Goal: Task Accomplishment & Management: Manage account settings

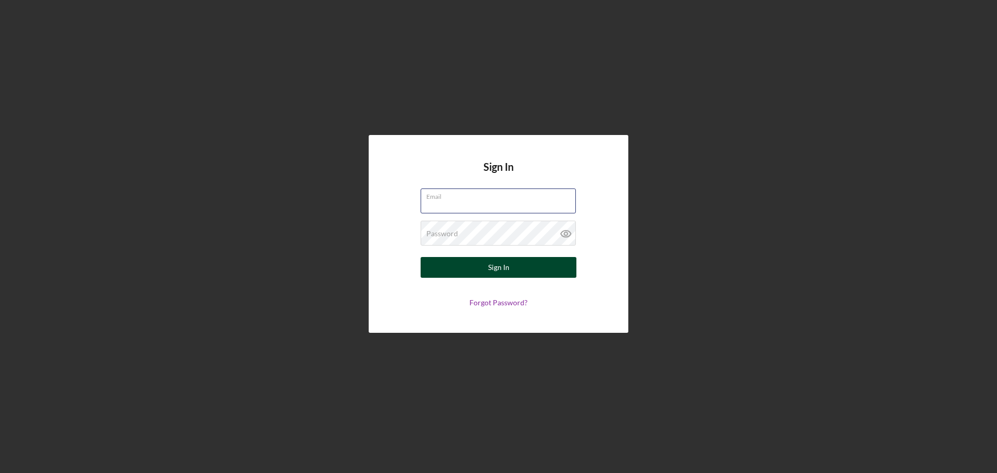
type input "[EMAIL_ADDRESS][DOMAIN_NAME]"
click at [465, 269] on button "Sign In" at bounding box center [499, 267] width 156 height 21
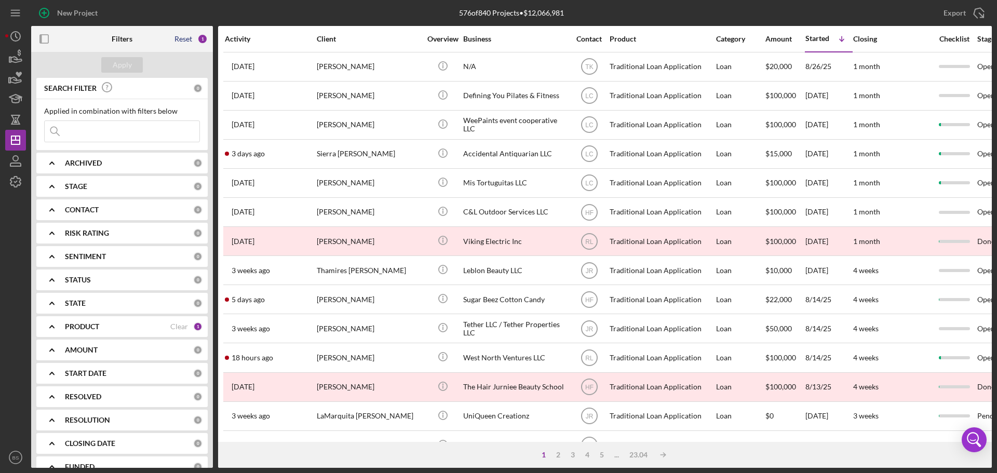
click at [185, 39] on div "Reset" at bounding box center [183, 39] width 18 height 8
click at [183, 164] on div "Clear" at bounding box center [179, 163] width 18 height 8
click at [175, 208] on div "Clear" at bounding box center [179, 210] width 18 height 8
click at [122, 60] on div "Apply" at bounding box center [122, 65] width 19 height 16
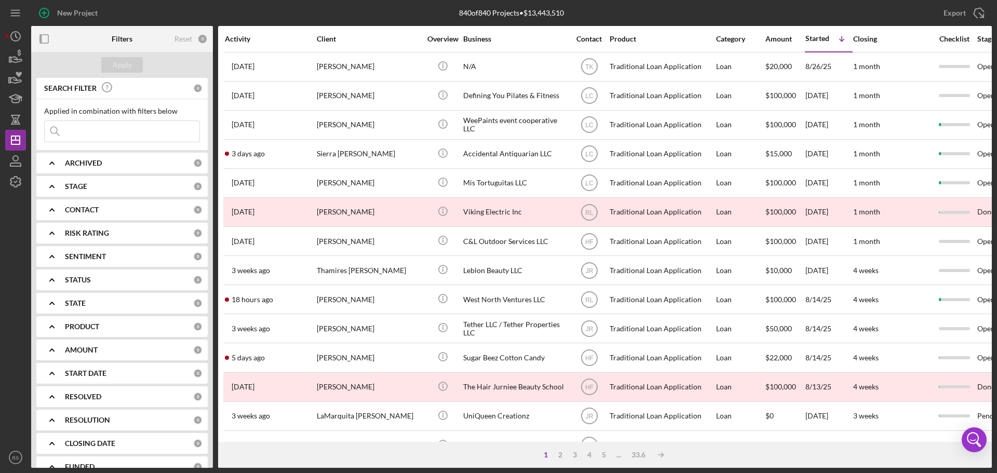
click at [246, 39] on div "Activity" at bounding box center [270, 39] width 91 height 8
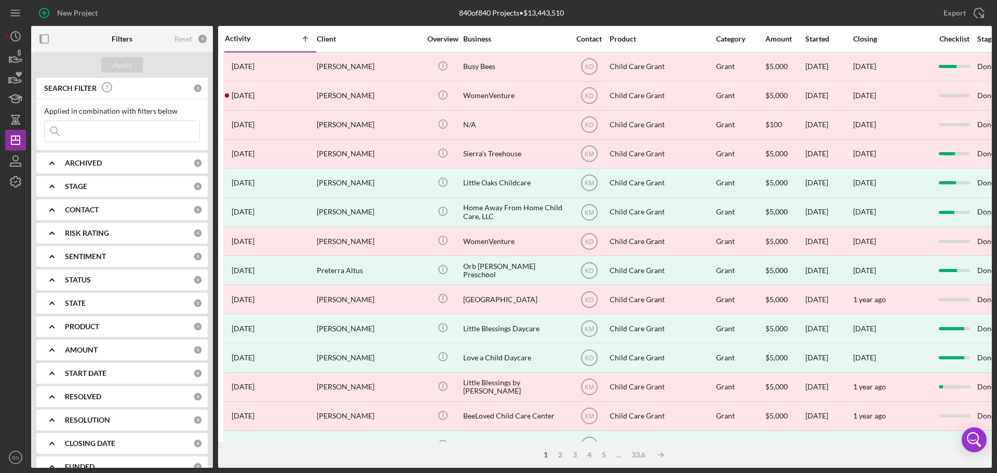
click at [249, 35] on div "Activity" at bounding box center [248, 38] width 46 height 8
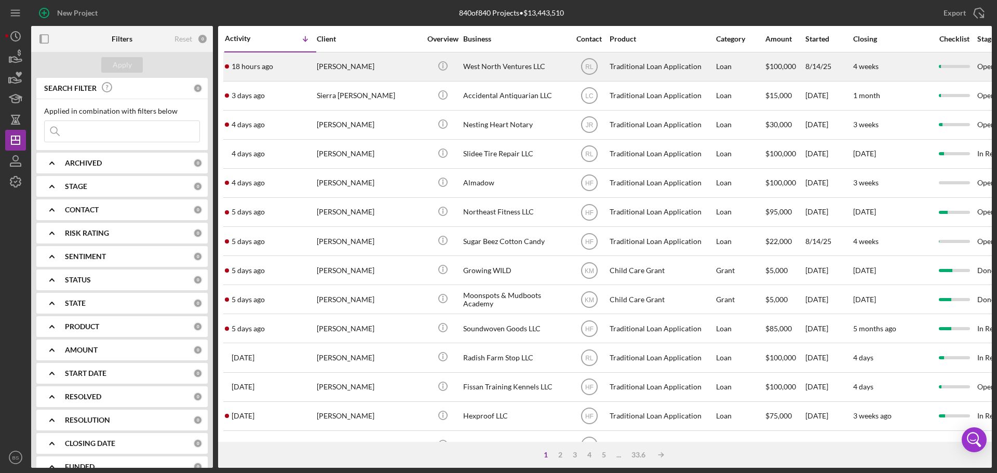
click at [323, 67] on div "[PERSON_NAME]" at bounding box center [369, 67] width 104 height 28
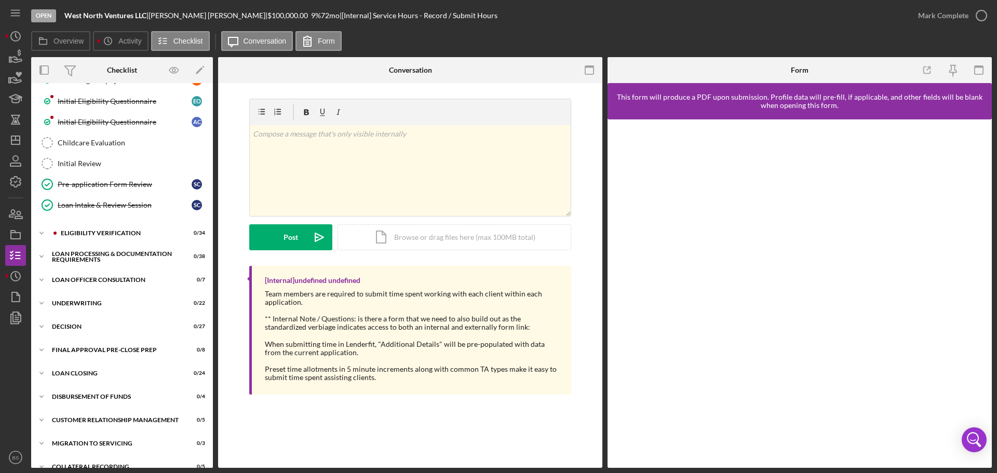
scroll to position [327, 0]
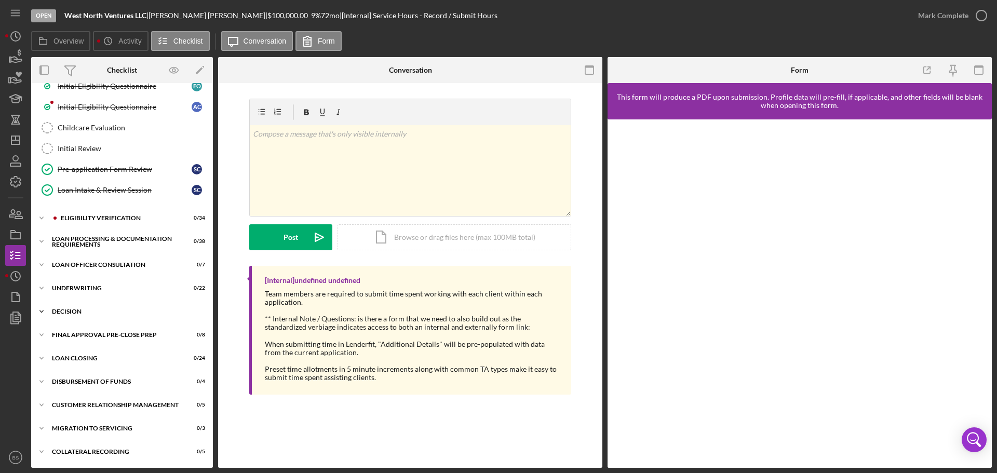
click at [65, 304] on div "Icon/Expander Decision 0 / 27" at bounding box center [122, 311] width 182 height 21
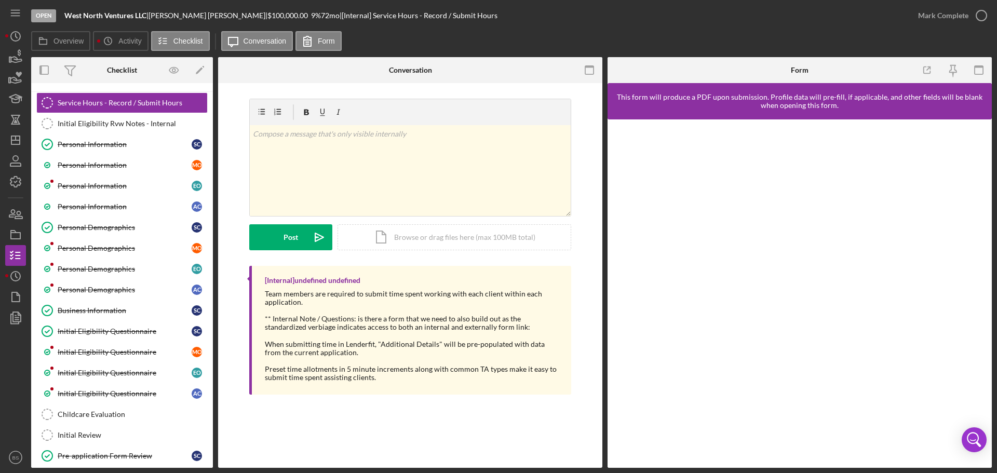
scroll to position [0, 0]
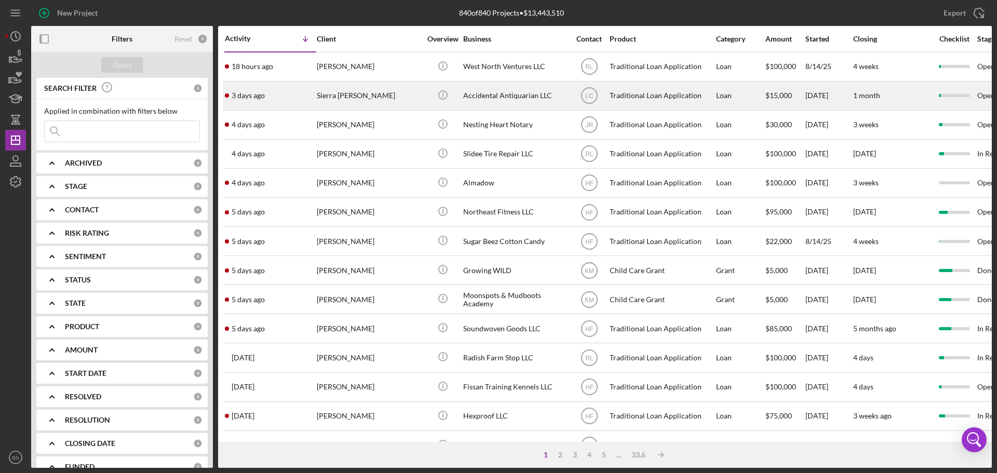
click at [337, 100] on div "Sierra [PERSON_NAME]" at bounding box center [369, 96] width 104 height 28
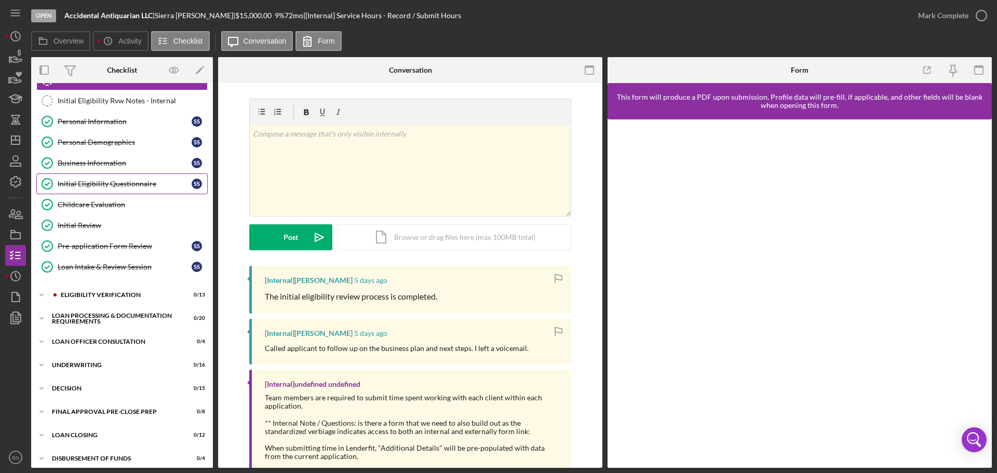
scroll to position [117, 0]
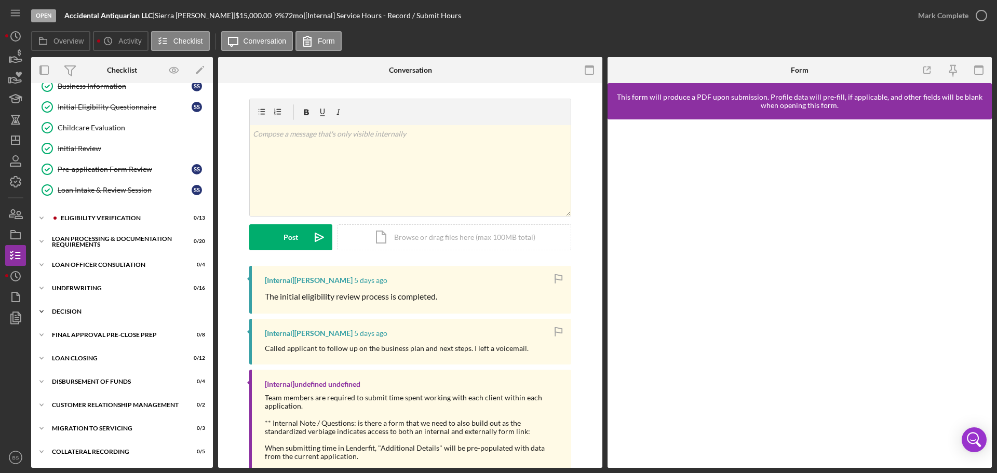
click at [87, 314] on div "Decision" at bounding box center [126, 311] width 148 height 6
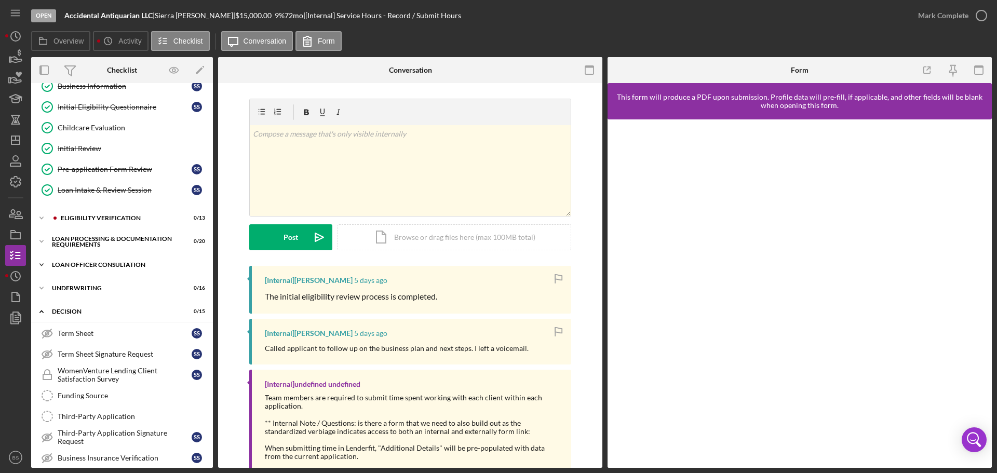
click at [85, 262] on div "Loan Officer Consultation" at bounding box center [126, 265] width 148 height 6
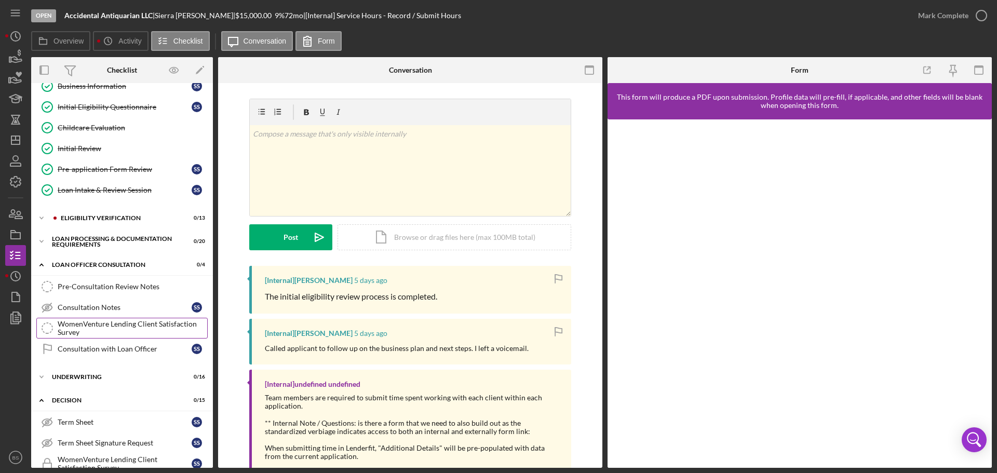
click at [62, 330] on div "WomenVenture Lending Client Satisfaction Survey" at bounding box center [133, 328] width 150 height 17
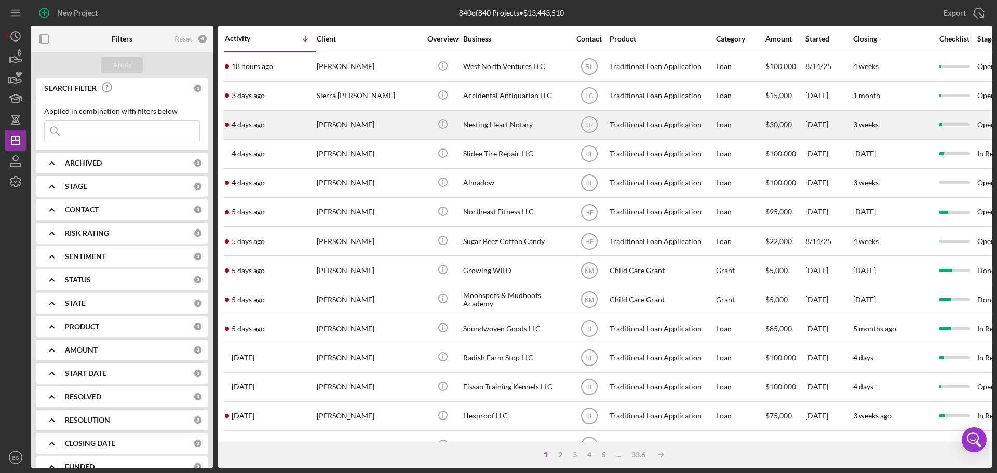
click at [349, 125] on div "[PERSON_NAME]" at bounding box center [369, 125] width 104 height 28
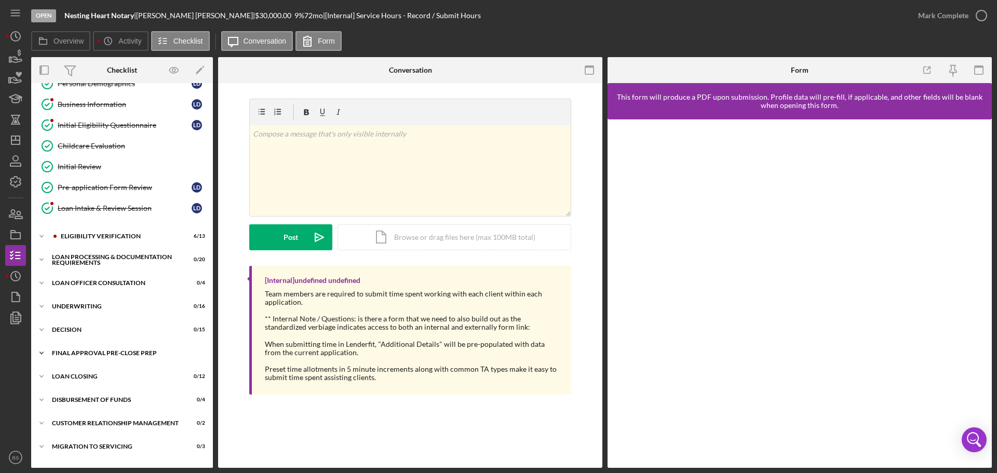
scroll to position [104, 0]
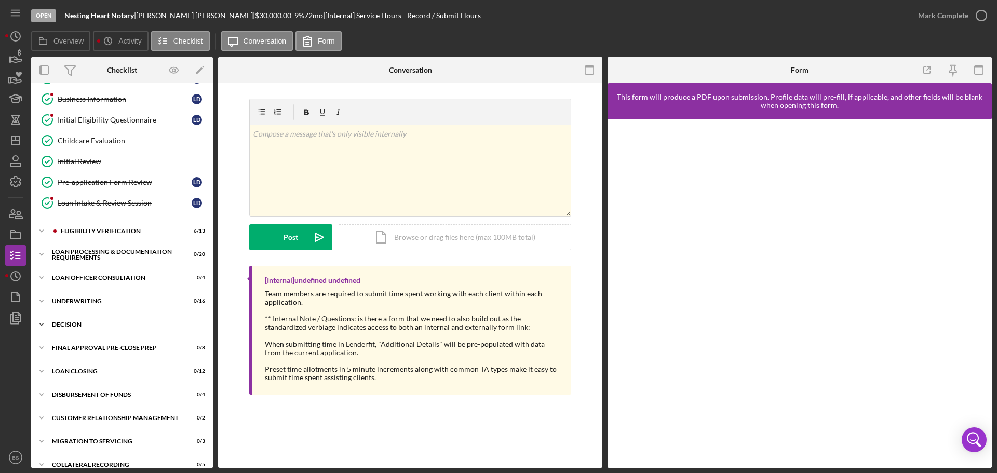
click at [140, 327] on div "Decision" at bounding box center [126, 324] width 148 height 6
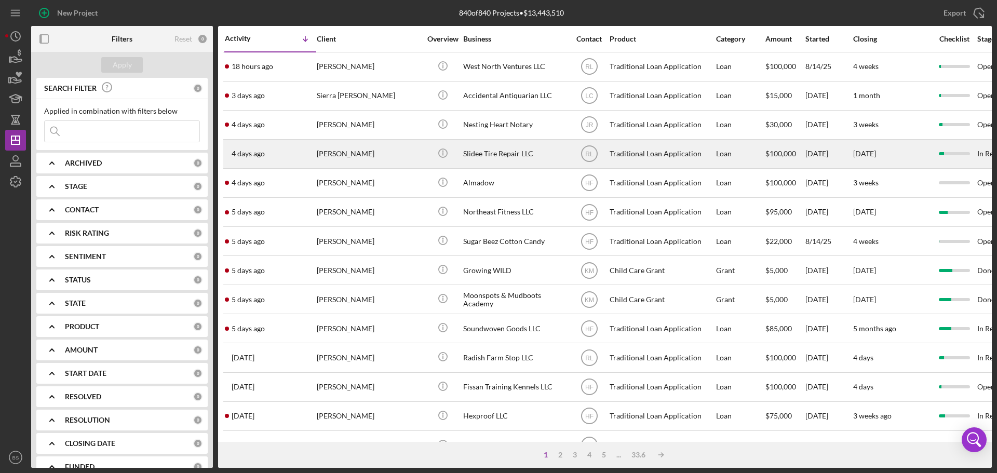
click at [342, 154] on div "[PERSON_NAME]" at bounding box center [369, 154] width 104 height 28
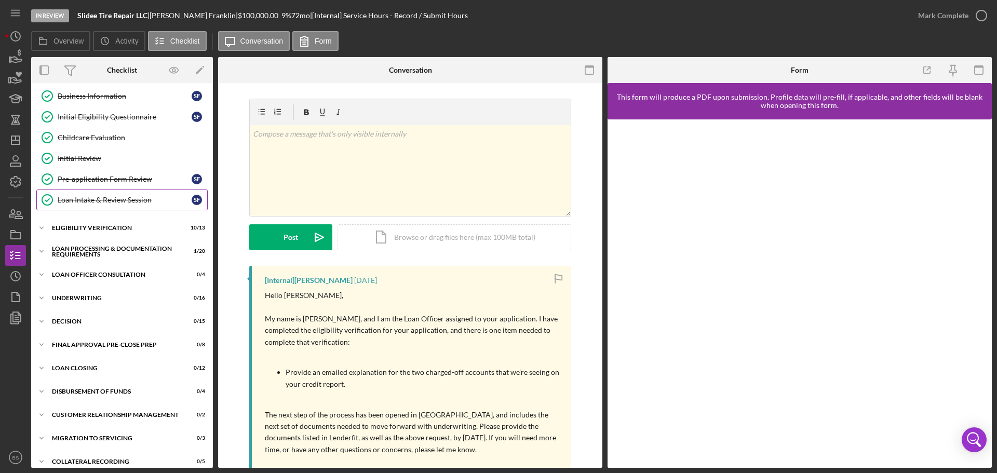
scroll to position [117, 0]
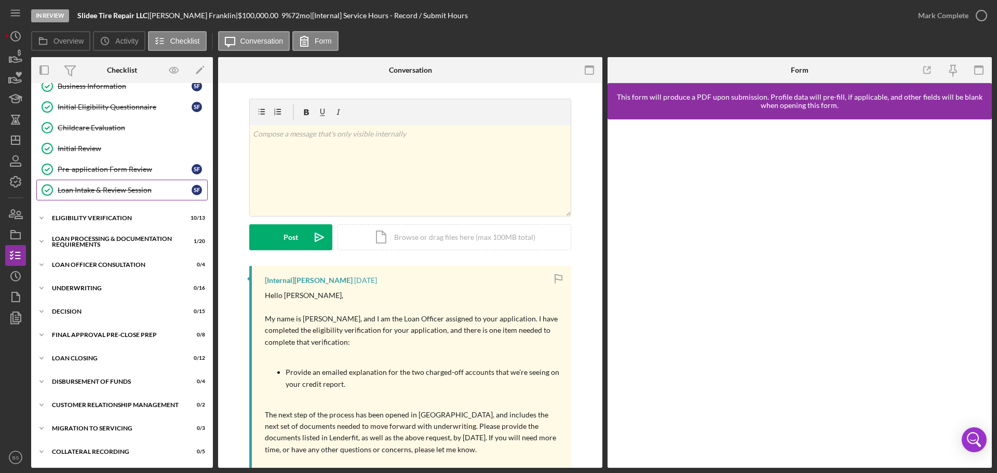
click at [145, 310] on div "Decision" at bounding box center [115, 311] width 127 height 6
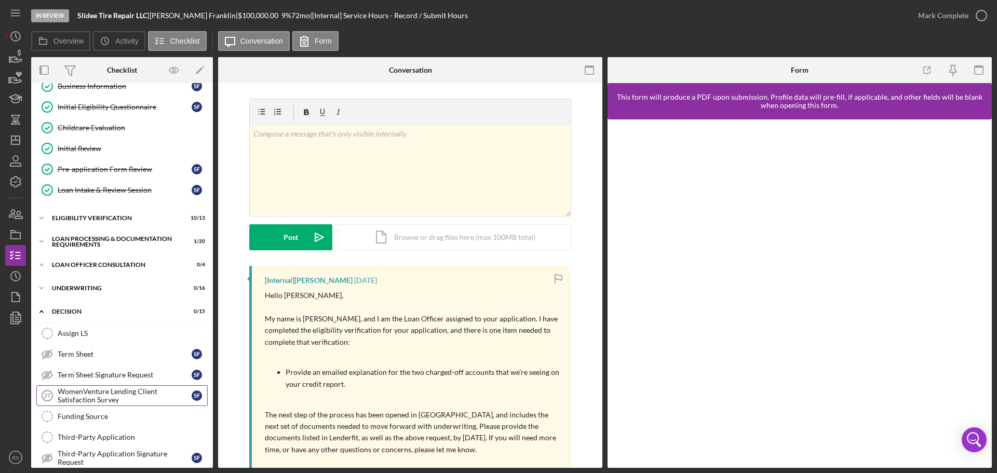
click at [125, 389] on div "WomenVenture Lending Client Satisfaction Survey" at bounding box center [125, 395] width 134 height 17
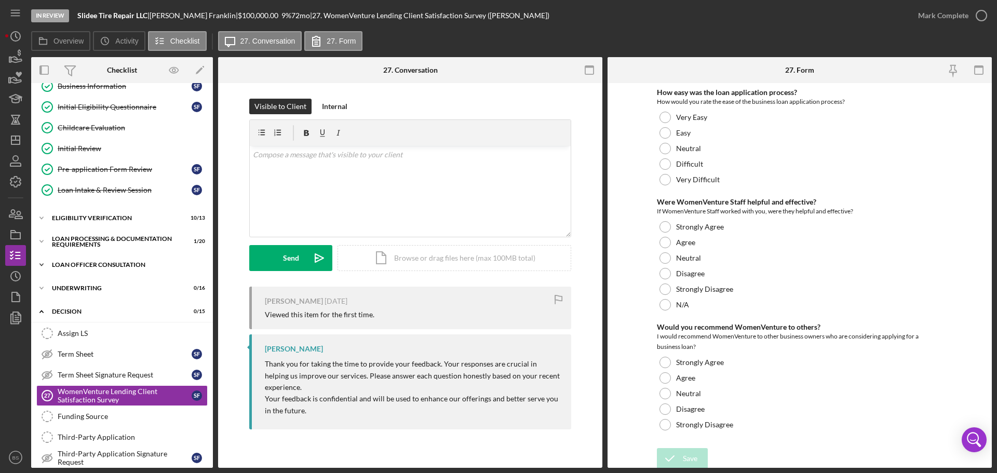
click at [100, 264] on div "Loan Officer Consultation" at bounding box center [126, 265] width 148 height 6
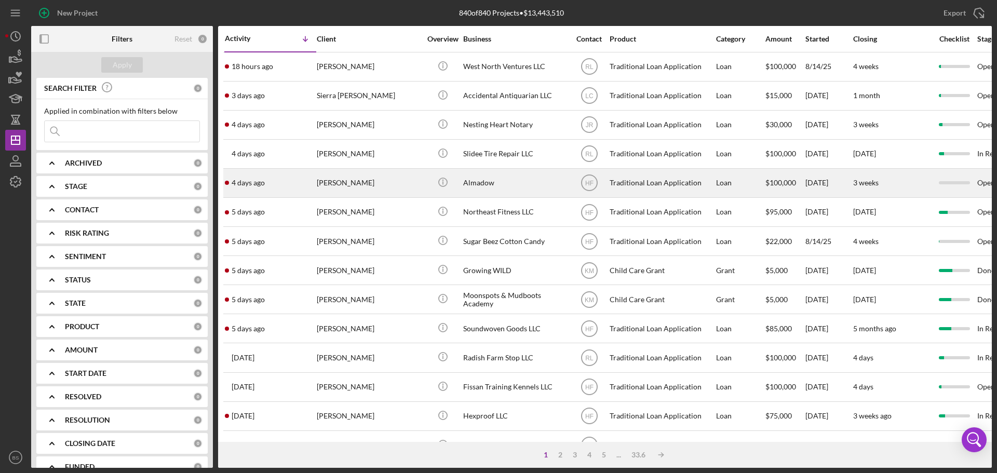
click at [334, 187] on div "[PERSON_NAME]" at bounding box center [369, 183] width 104 height 28
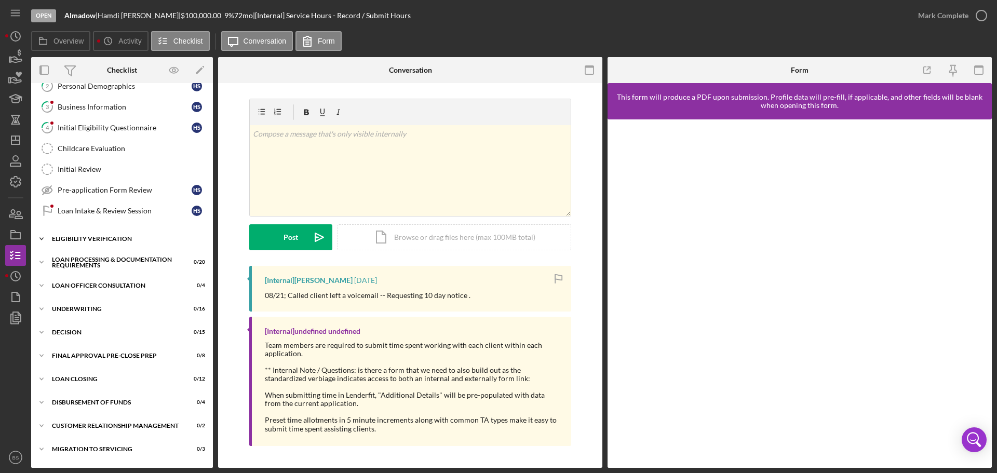
scroll to position [117, 0]
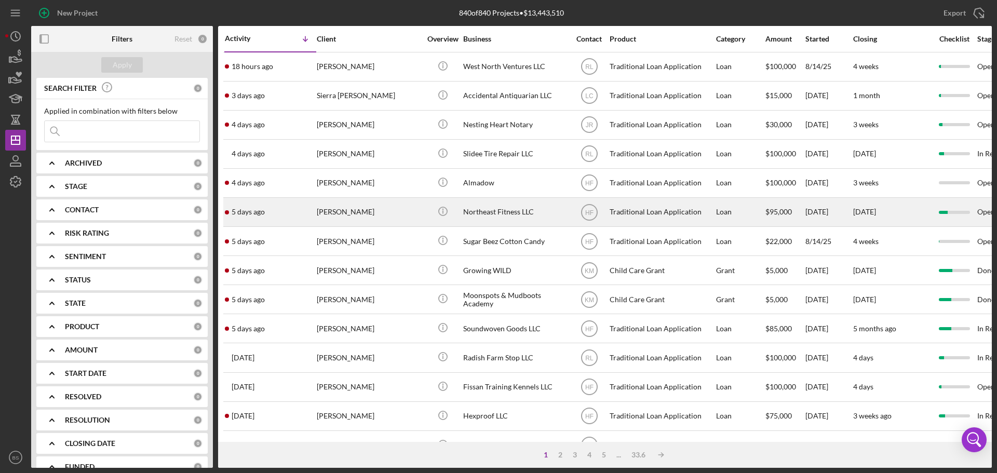
click at [340, 205] on div "[PERSON_NAME]" at bounding box center [369, 212] width 104 height 28
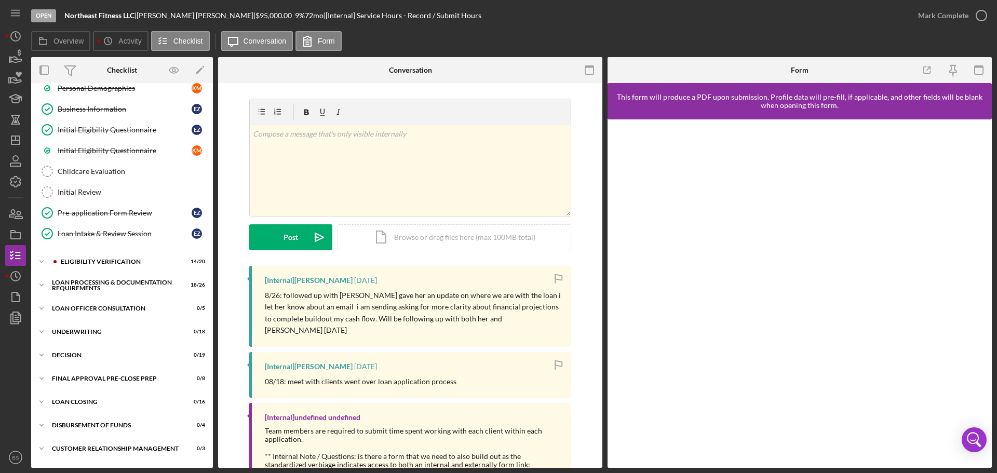
scroll to position [202, 0]
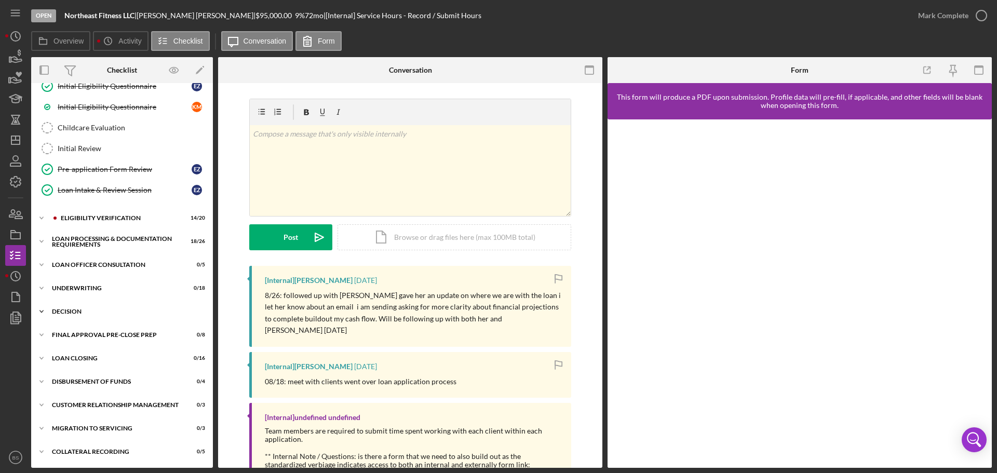
click at [133, 311] on div "Decision" at bounding box center [126, 311] width 148 height 6
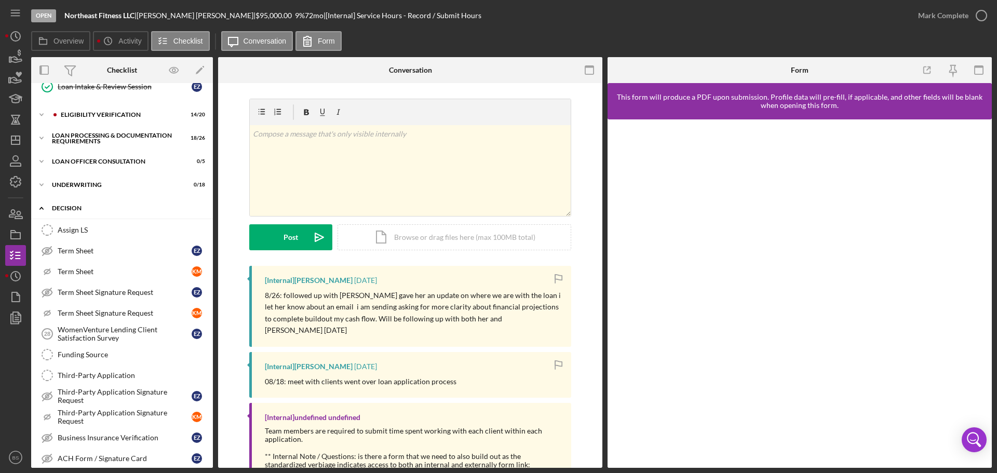
scroll to position [306, 0]
click at [119, 331] on div "WomenVenture Lending Client Satisfaction Survey" at bounding box center [125, 333] width 134 height 17
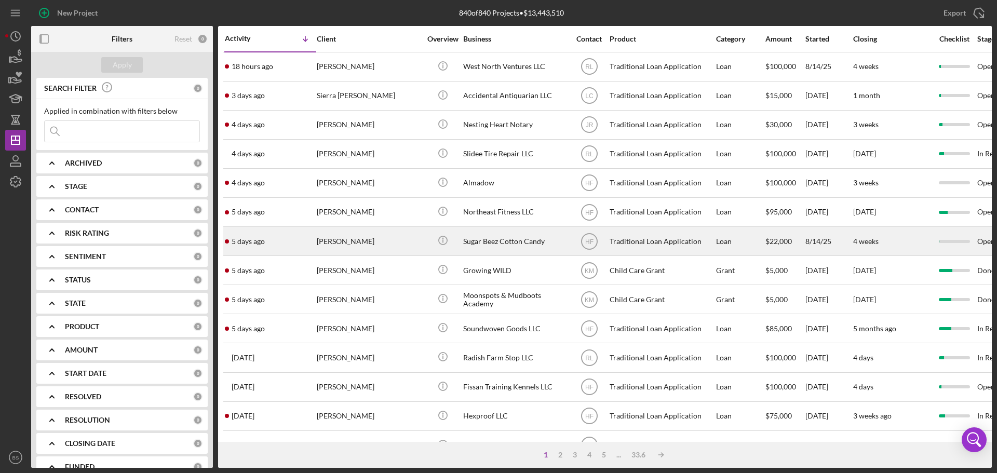
click at [328, 247] on div "[PERSON_NAME]" at bounding box center [369, 241] width 104 height 28
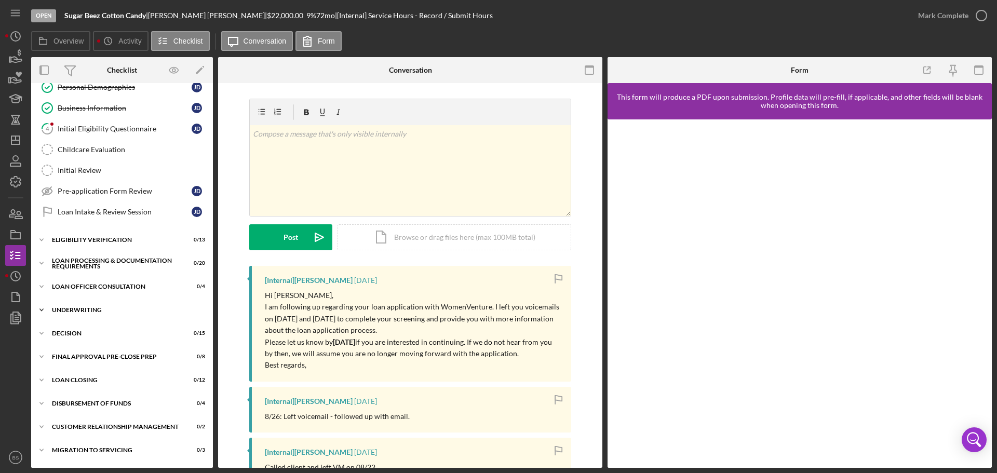
scroll to position [104, 0]
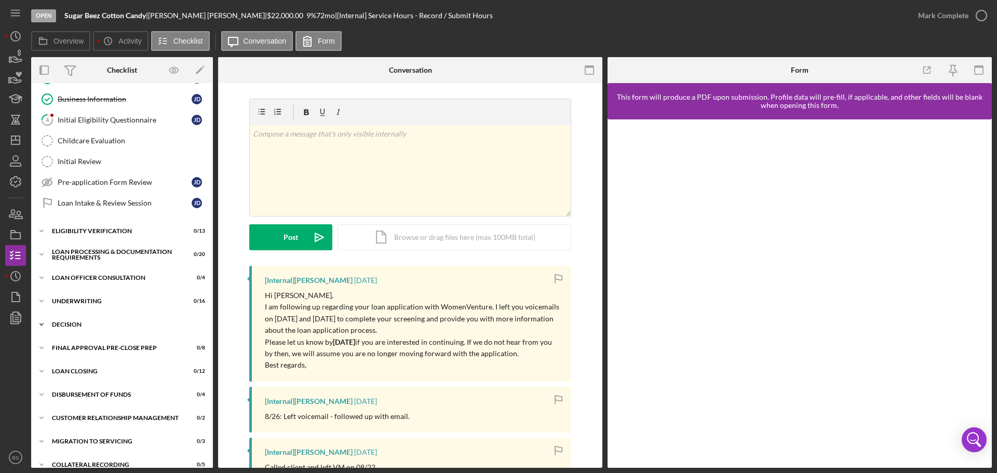
click at [130, 324] on div "Decision" at bounding box center [126, 324] width 148 height 6
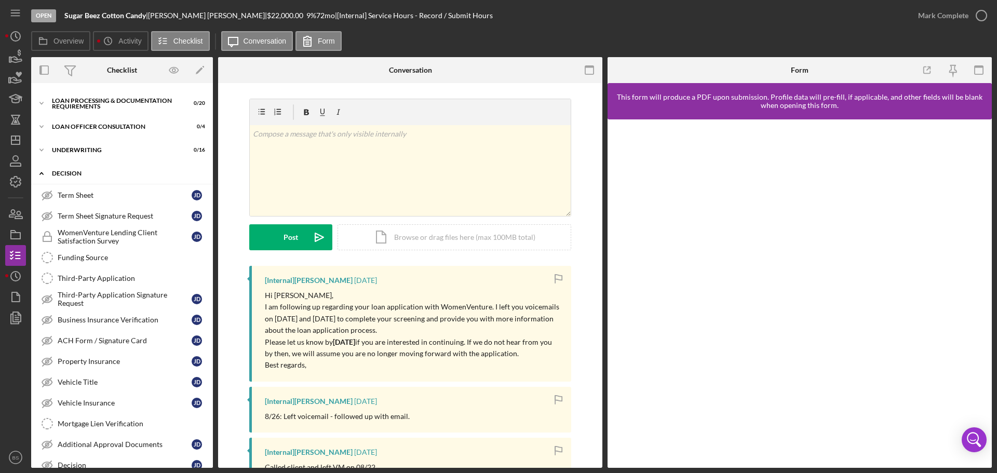
scroll to position [260, 0]
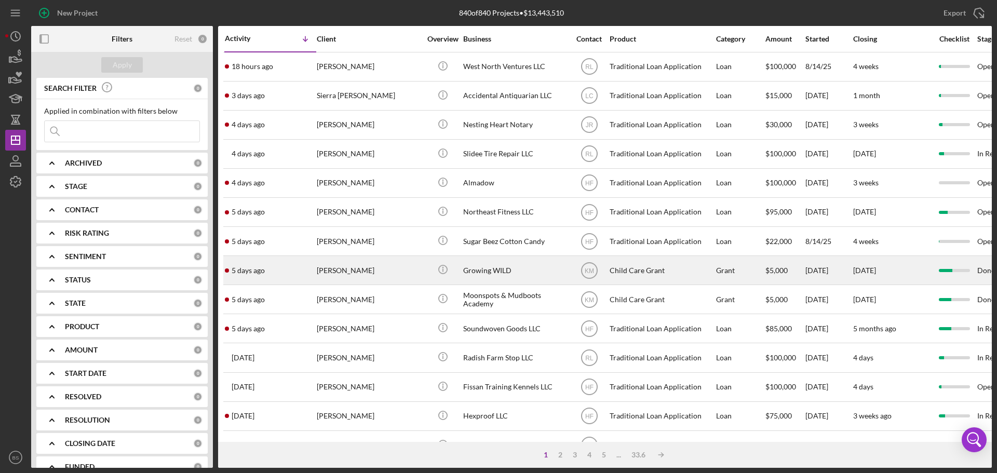
click at [335, 272] on div "[PERSON_NAME]" at bounding box center [369, 270] width 104 height 28
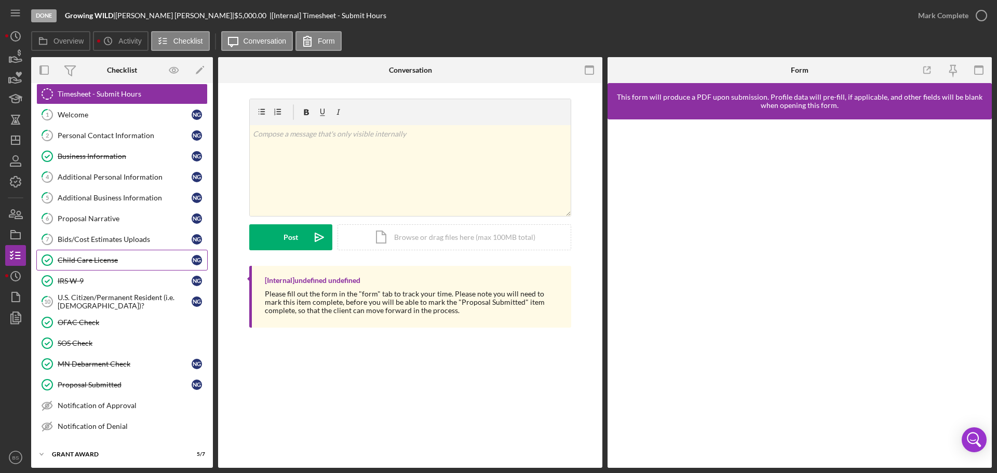
scroll to position [52, 0]
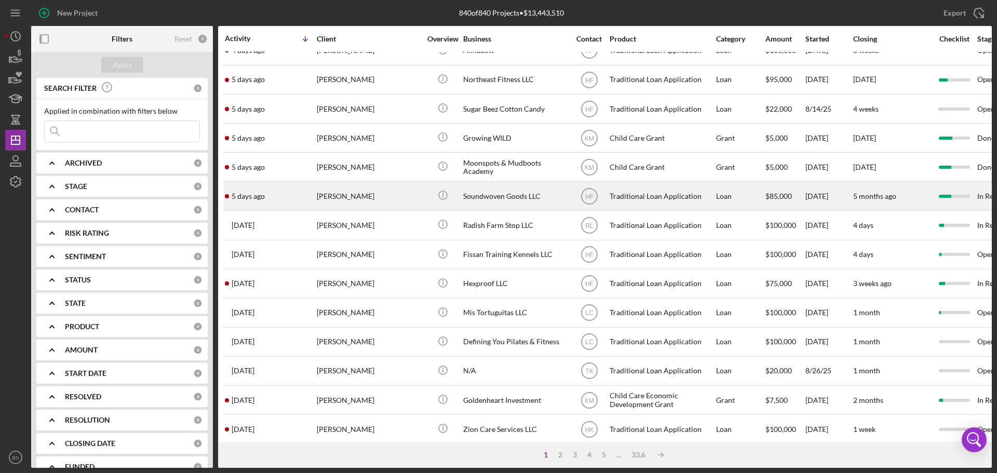
scroll to position [156, 0]
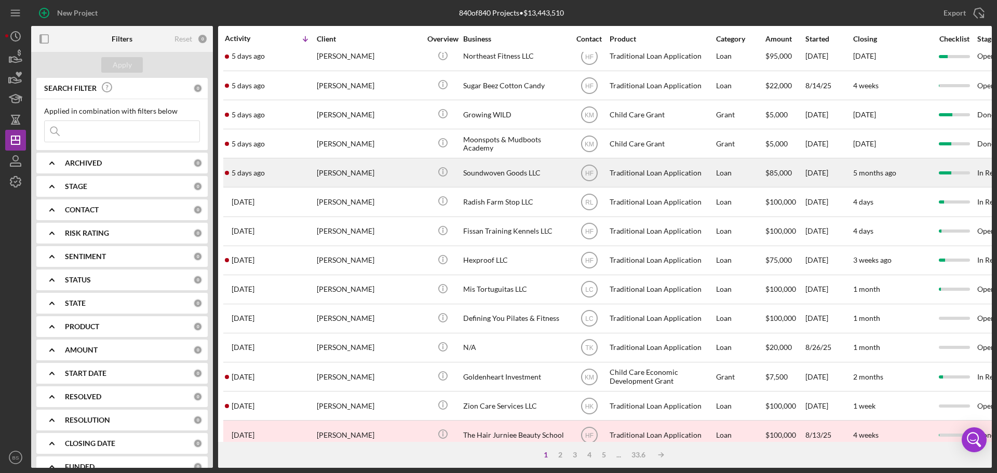
click at [341, 173] on div "[PERSON_NAME]" at bounding box center [369, 173] width 104 height 28
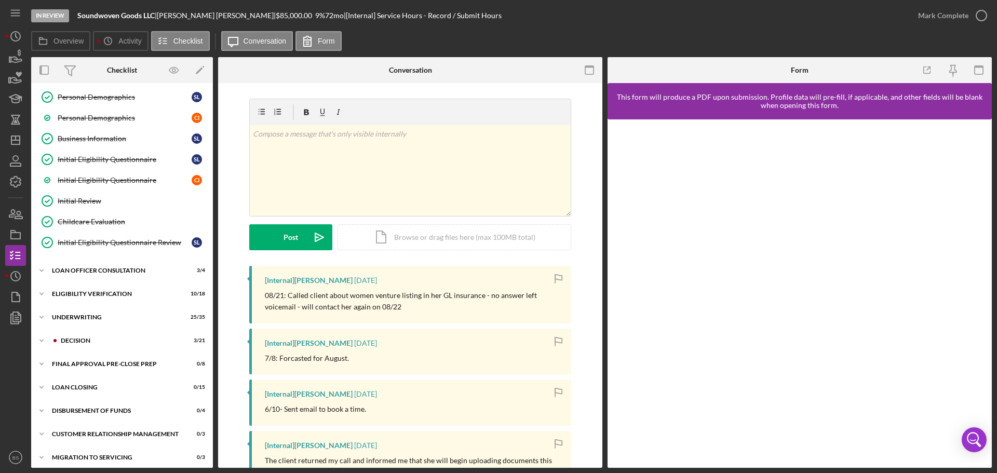
scroll to position [134, 0]
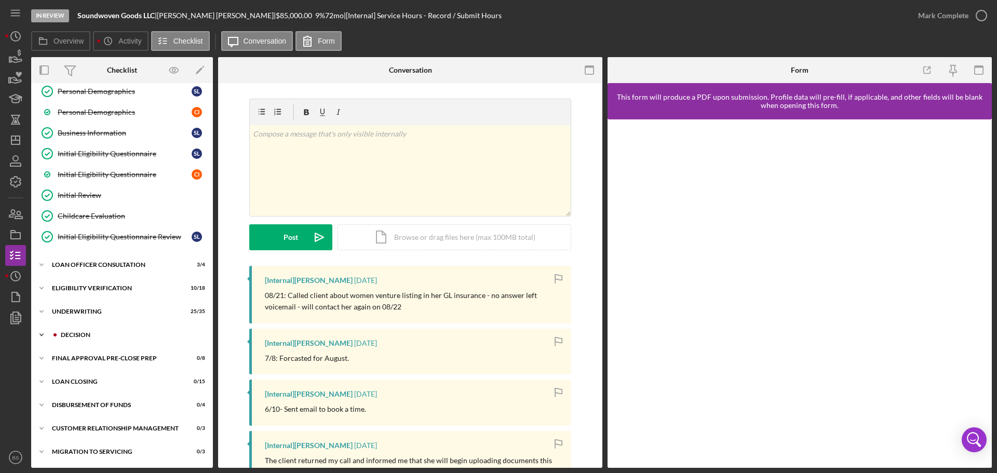
click at [91, 334] on div "Decision" at bounding box center [130, 335] width 139 height 6
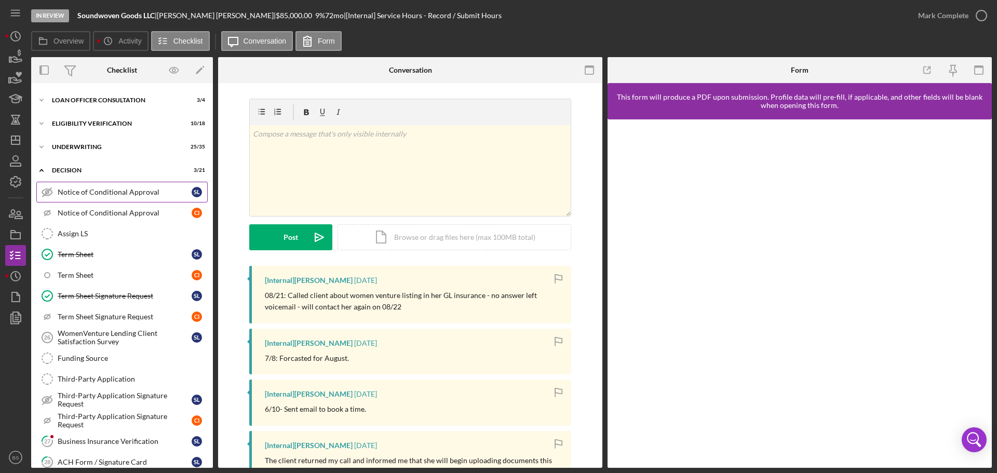
scroll to position [342, 0]
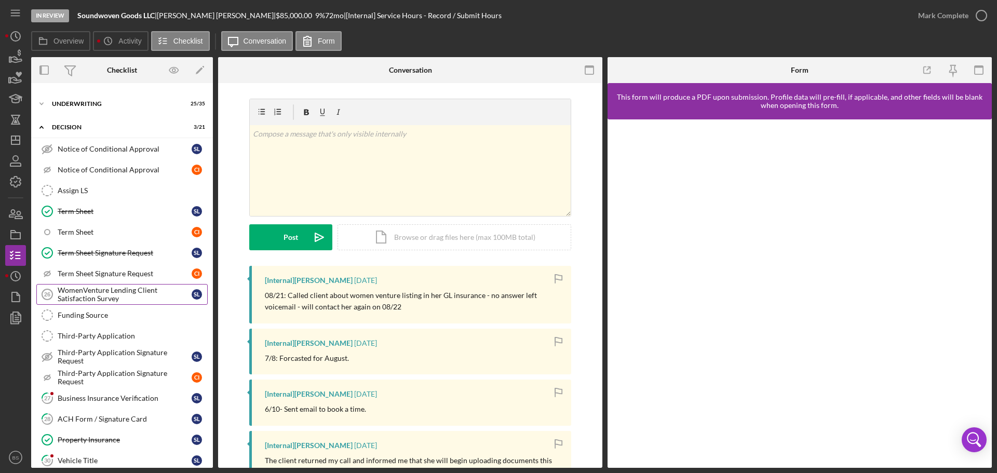
click at [106, 292] on div "WomenVenture Lending Client Satisfaction Survey" at bounding box center [125, 294] width 134 height 17
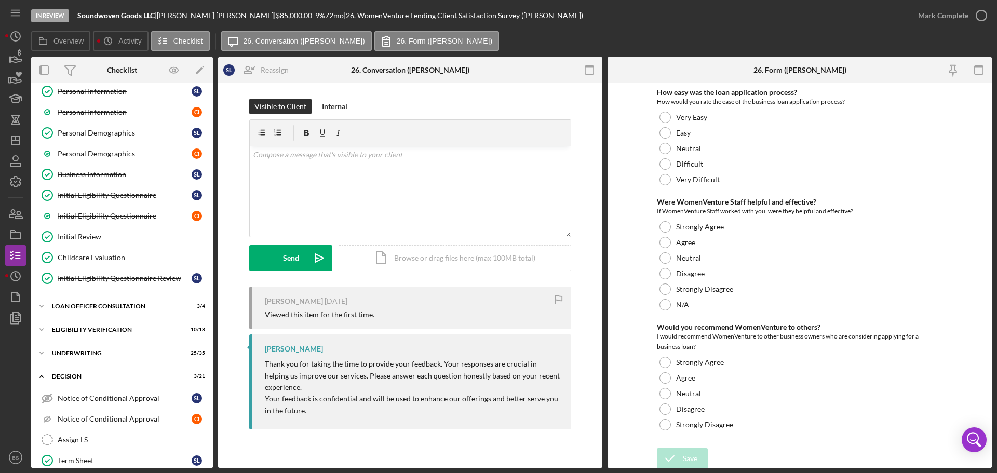
scroll to position [31, 0]
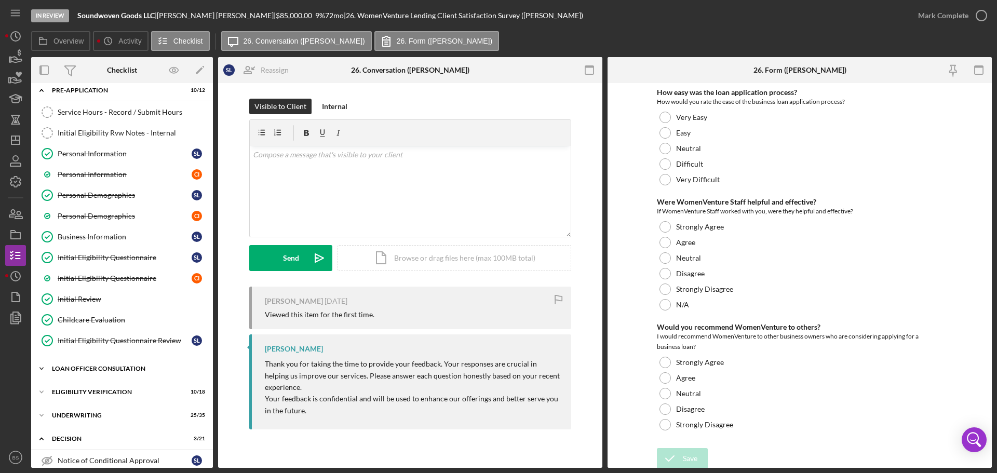
click at [97, 368] on div "Loan Officer Consultation" at bounding box center [126, 369] width 148 height 6
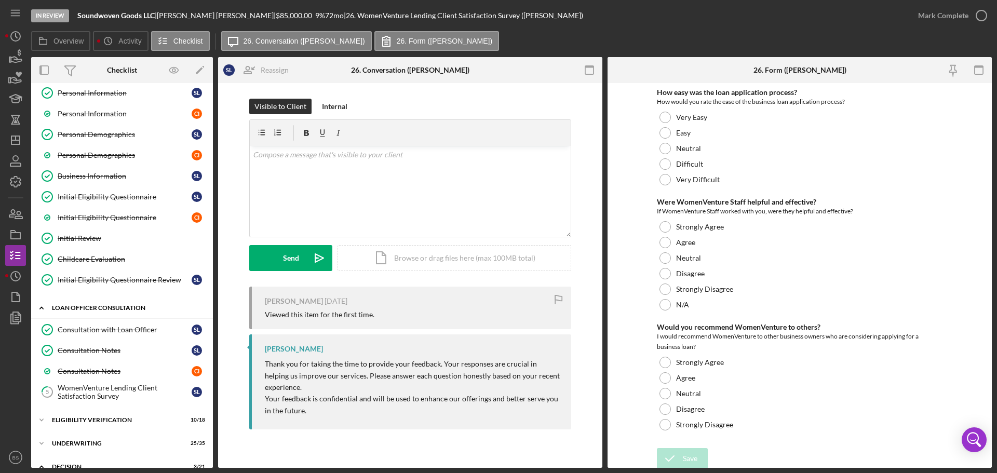
scroll to position [134, 0]
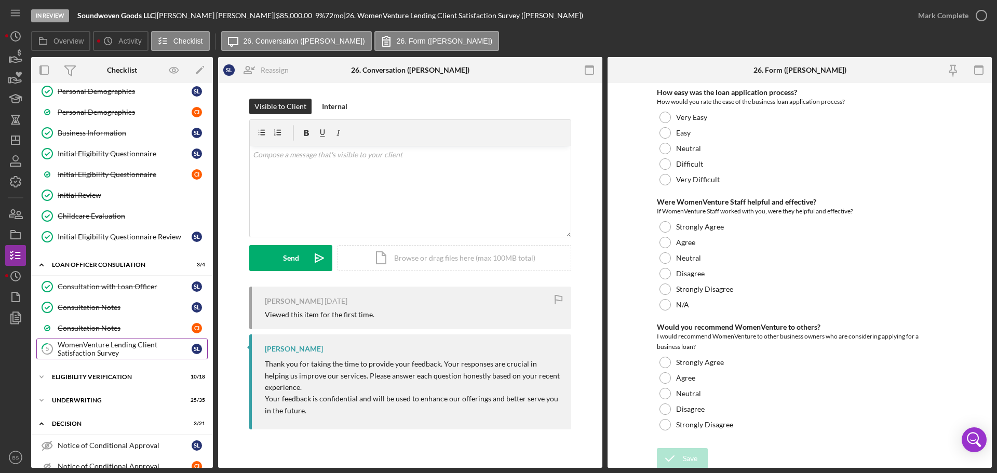
click at [102, 351] on div "WomenVenture Lending Client Satisfaction Survey" at bounding box center [125, 349] width 134 height 17
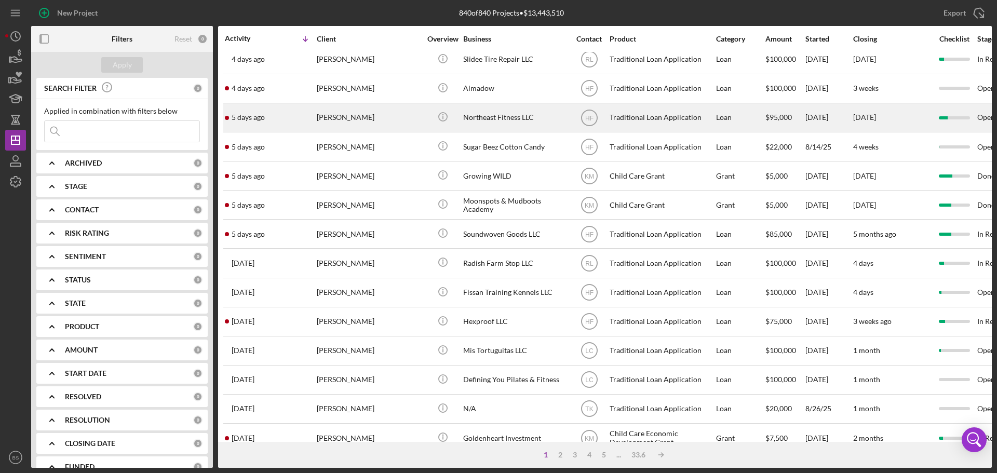
scroll to position [156, 0]
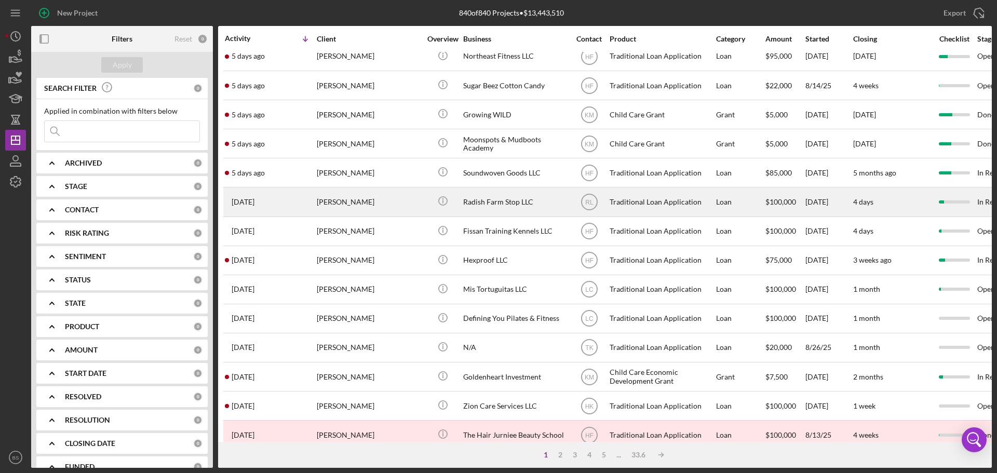
click at [342, 204] on div "[PERSON_NAME]" at bounding box center [369, 202] width 104 height 28
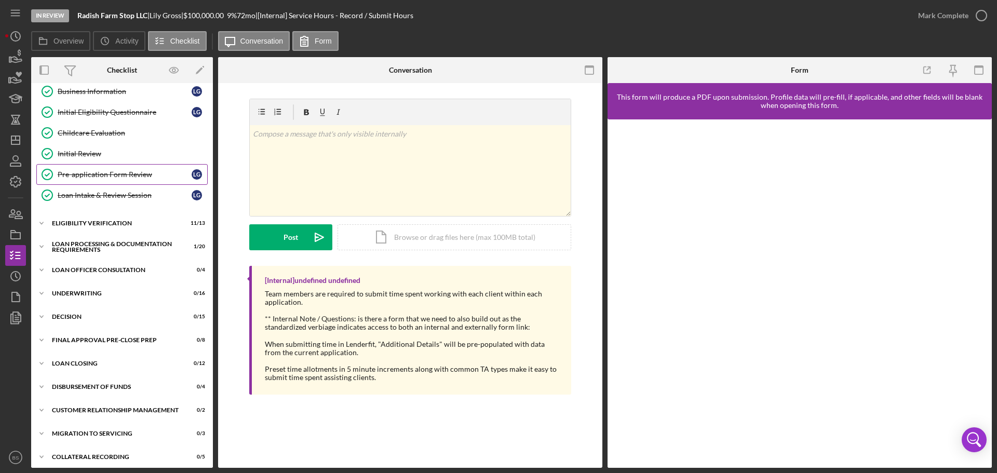
scroll to position [117, 0]
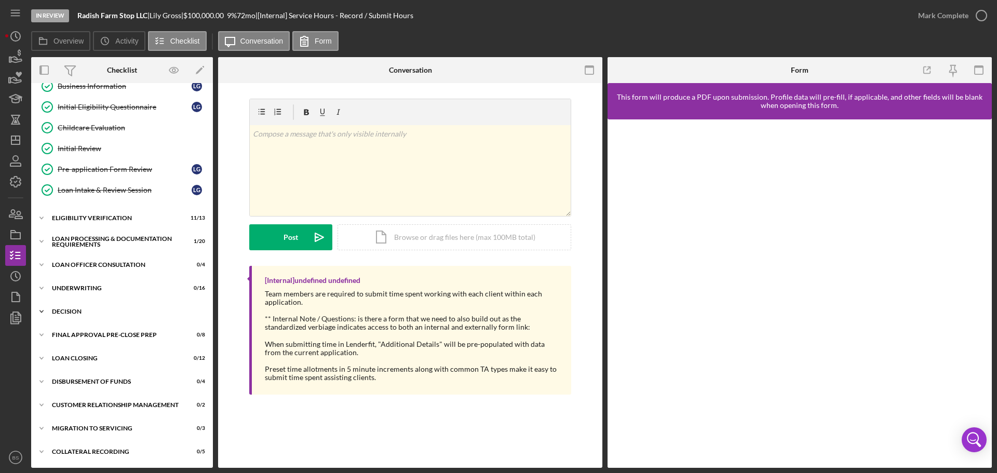
click at [98, 304] on div "Icon/Expander Decision 0 / 15" at bounding box center [122, 311] width 182 height 21
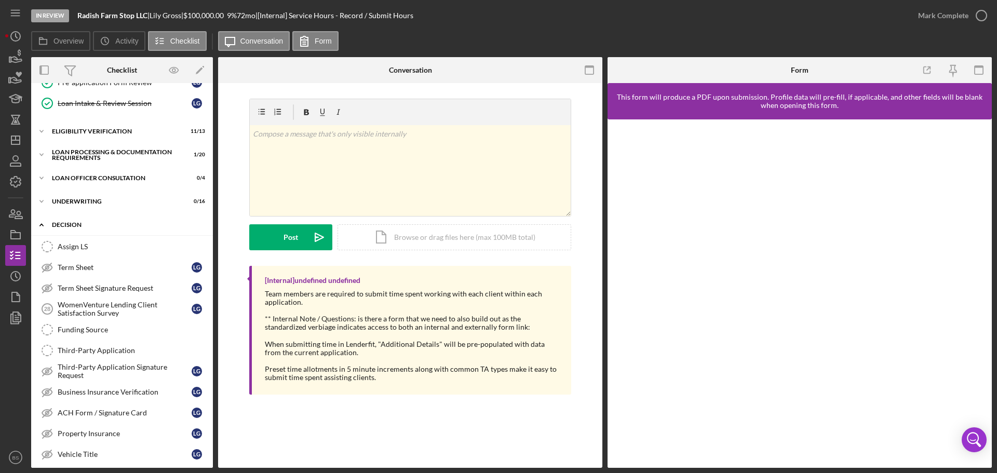
scroll to position [221, 0]
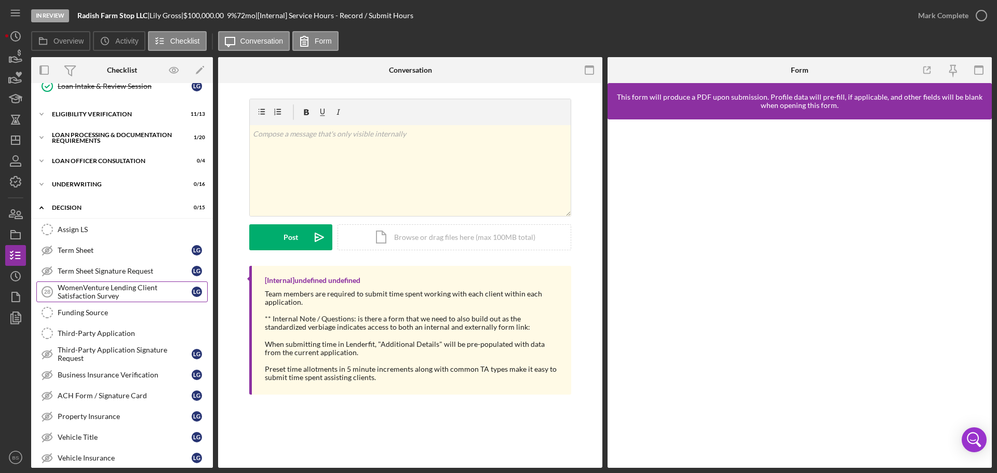
click at [103, 292] on div "WomenVenture Lending Client Satisfaction Survey" at bounding box center [125, 291] width 134 height 17
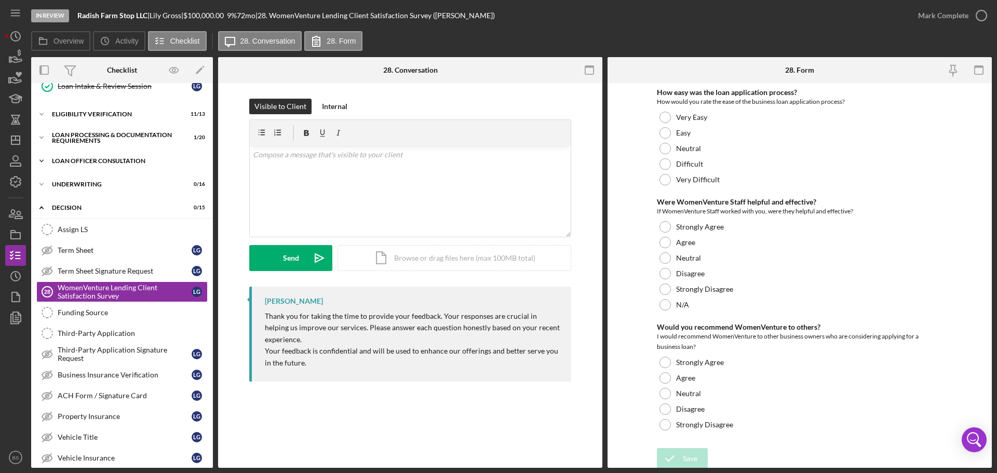
click at [114, 158] on div "Loan Officer Consultation" at bounding box center [126, 161] width 148 height 6
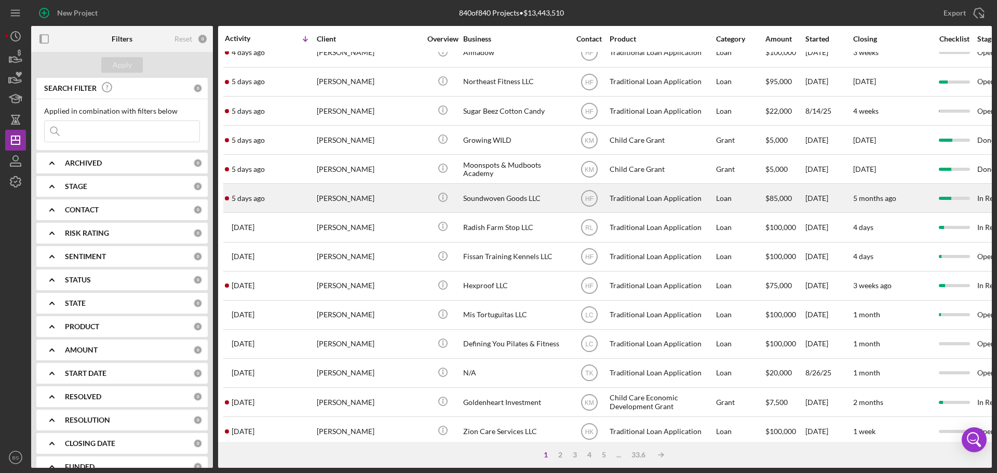
scroll to position [156, 0]
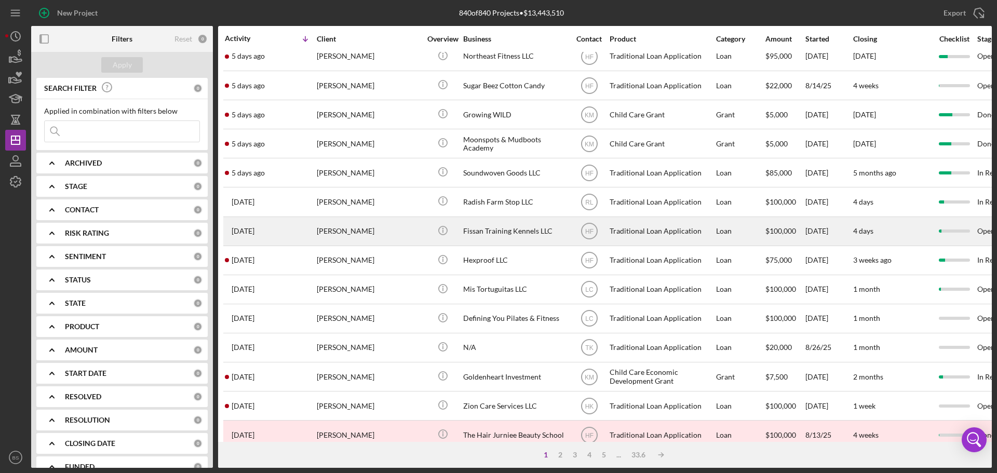
click at [336, 231] on div "[PERSON_NAME]" at bounding box center [369, 232] width 104 height 28
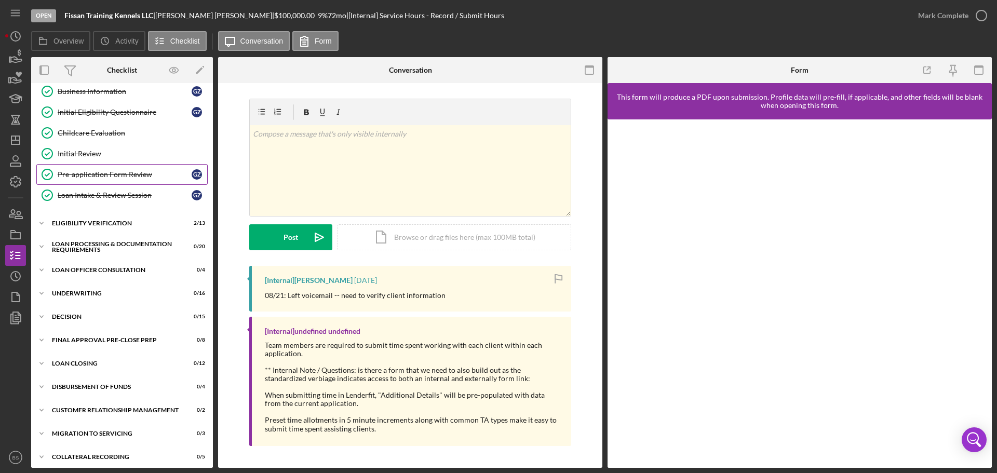
scroll to position [117, 0]
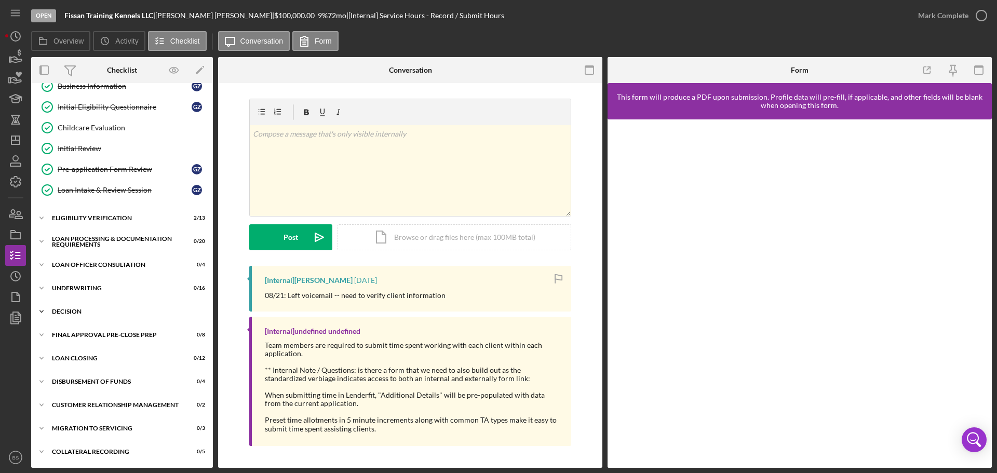
click at [126, 315] on div "Icon/Expander Decision 0 / 15" at bounding box center [122, 311] width 182 height 21
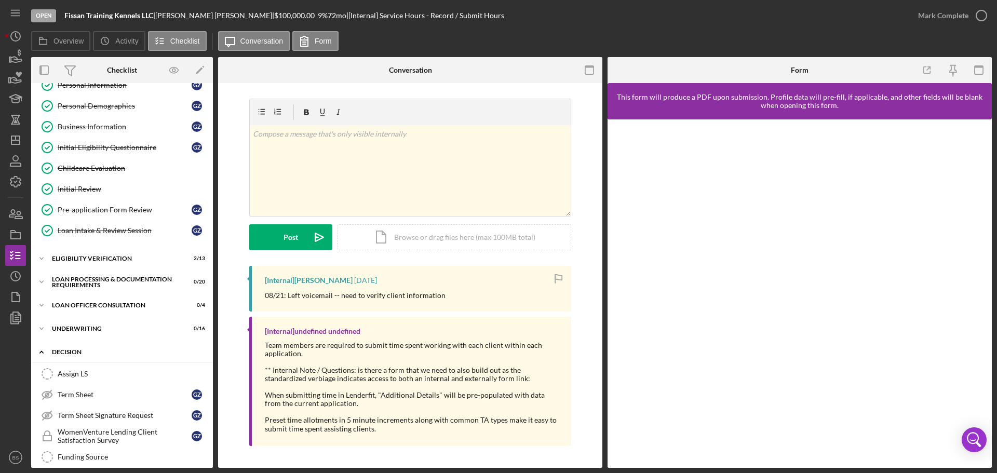
scroll to position [65, 0]
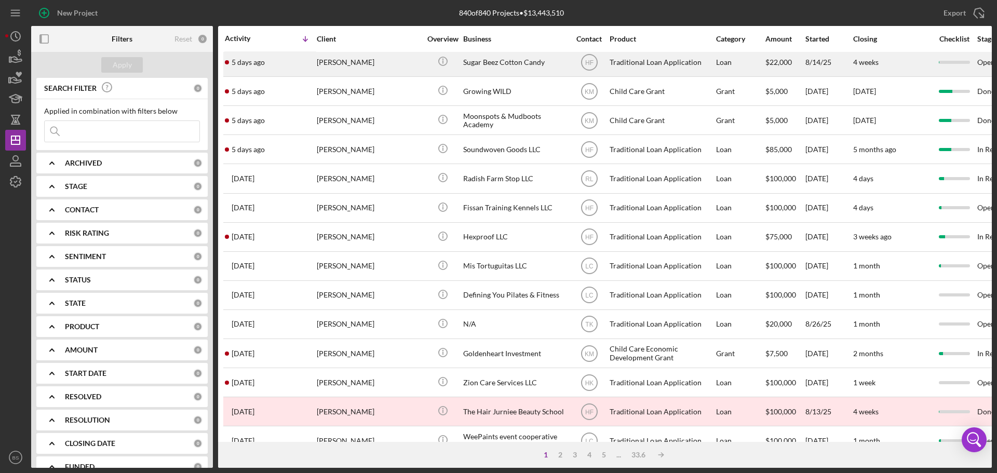
scroll to position [208, 0]
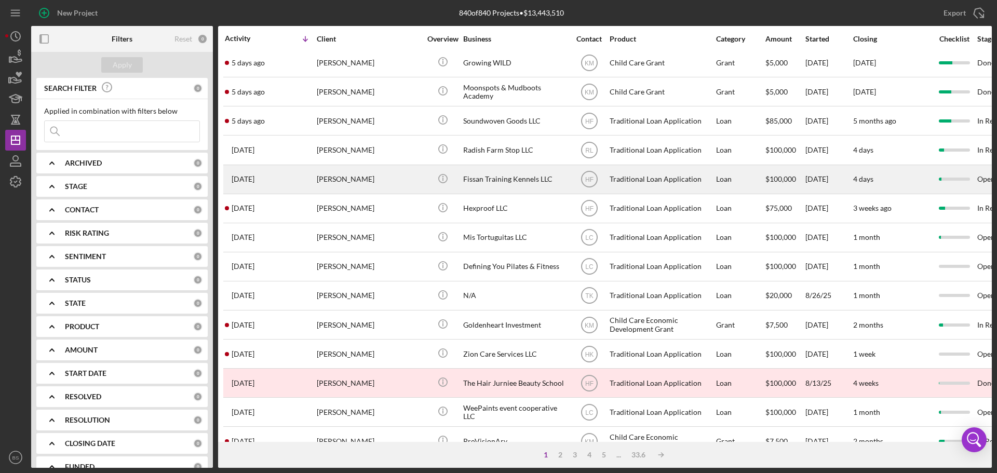
click at [340, 186] on div "[PERSON_NAME]" at bounding box center [369, 180] width 104 height 28
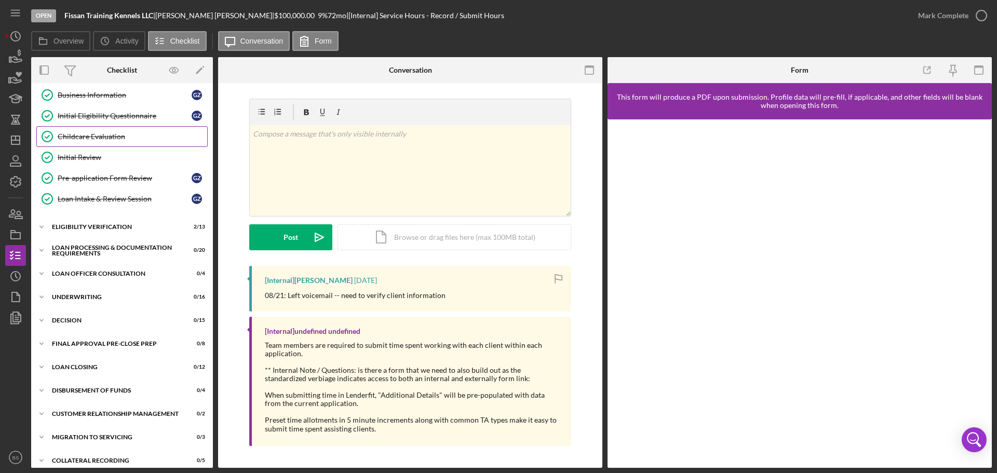
scroll to position [117, 0]
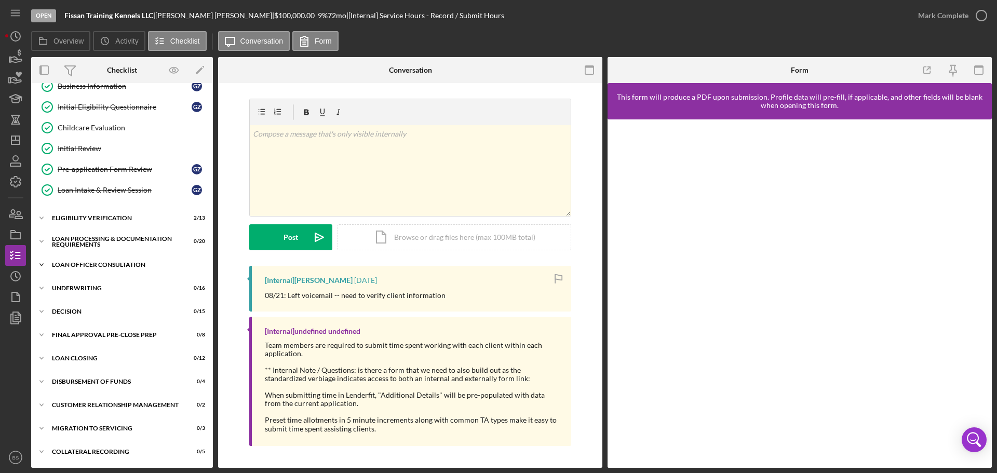
click at [114, 267] on div "Loan Officer Consultation" at bounding box center [126, 265] width 148 height 6
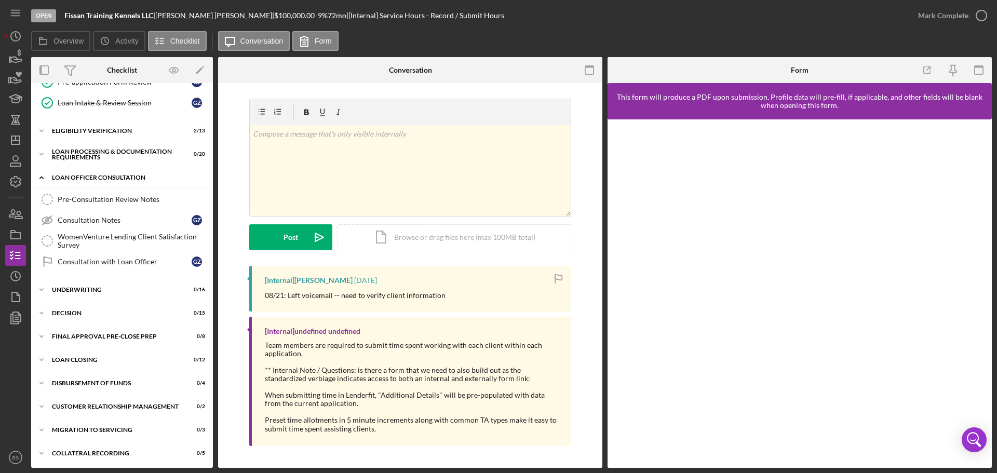
scroll to position [206, 0]
click at [101, 310] on div "Decision" at bounding box center [126, 311] width 148 height 6
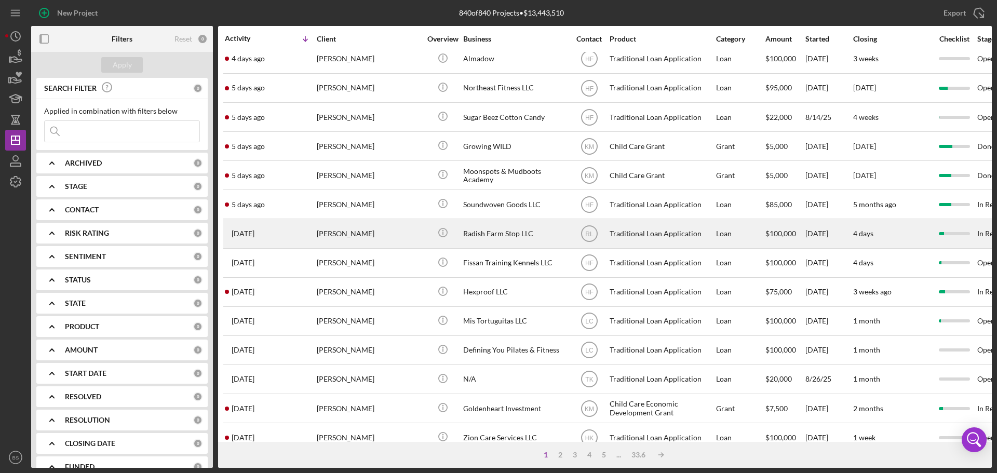
scroll to position [156, 0]
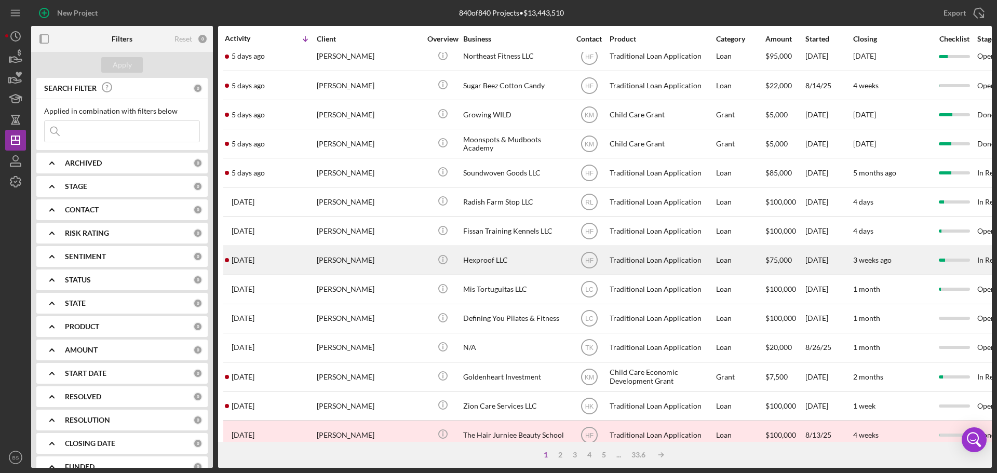
click at [333, 259] on div "[PERSON_NAME]" at bounding box center [369, 261] width 104 height 28
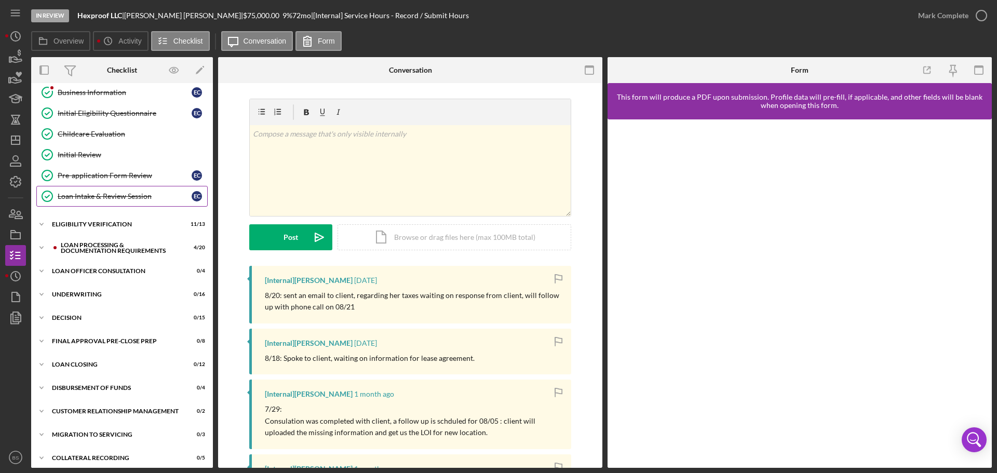
scroll to position [117, 0]
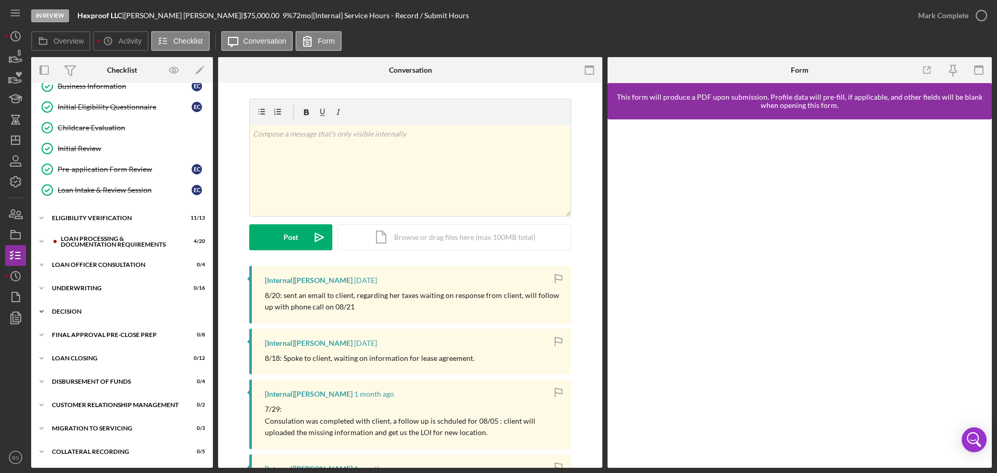
click at [138, 312] on div "Decision" at bounding box center [126, 311] width 148 height 6
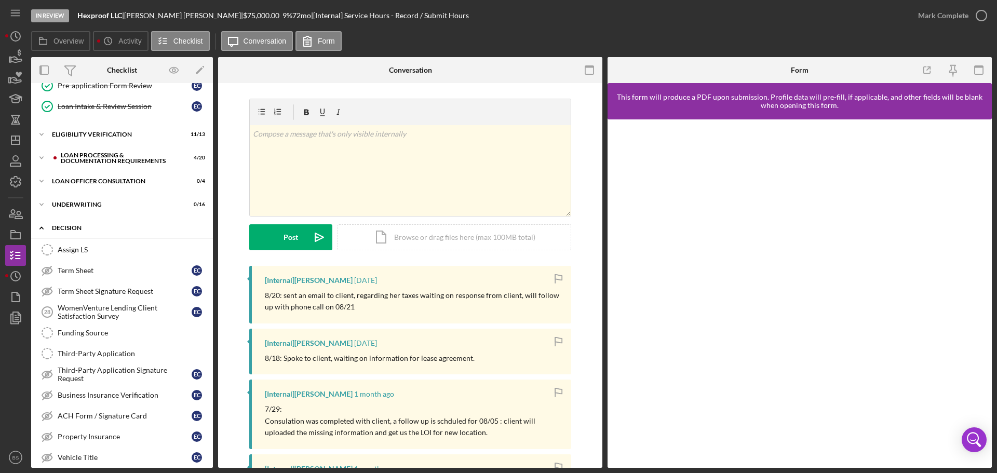
scroll to position [273, 0]
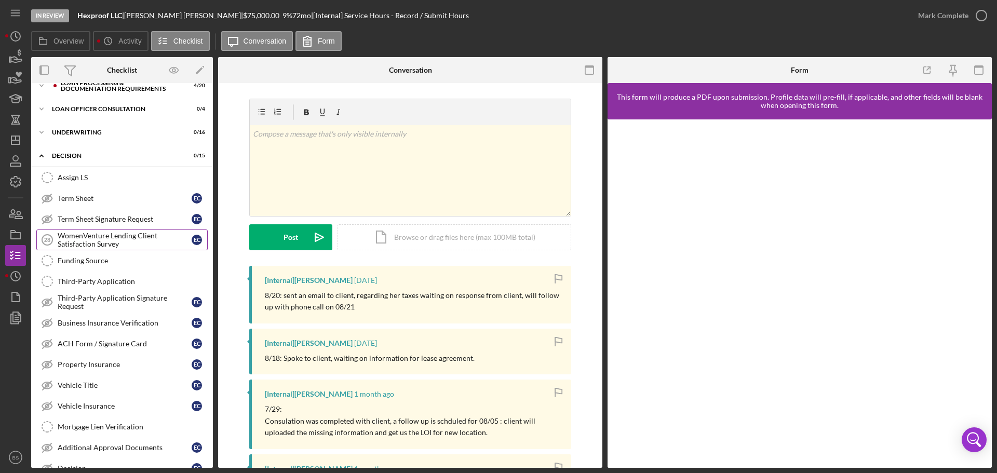
click at [130, 247] on div "WomenVenture Lending Client Satisfaction Survey" at bounding box center [125, 240] width 134 height 17
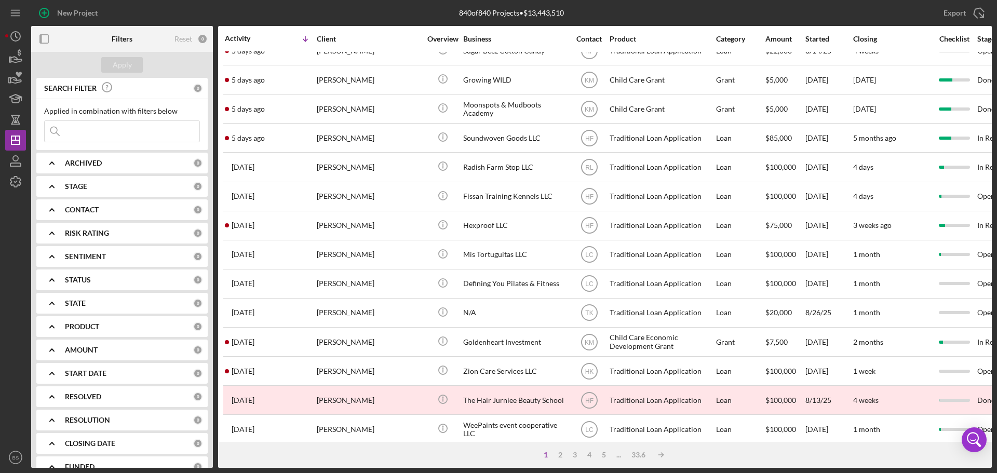
scroll to position [208, 0]
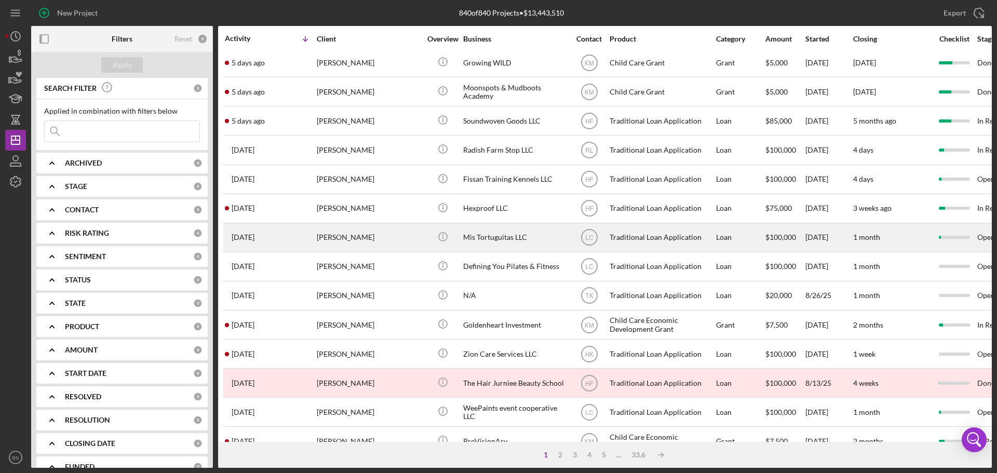
click at [358, 236] on div "[PERSON_NAME]" at bounding box center [369, 238] width 104 height 28
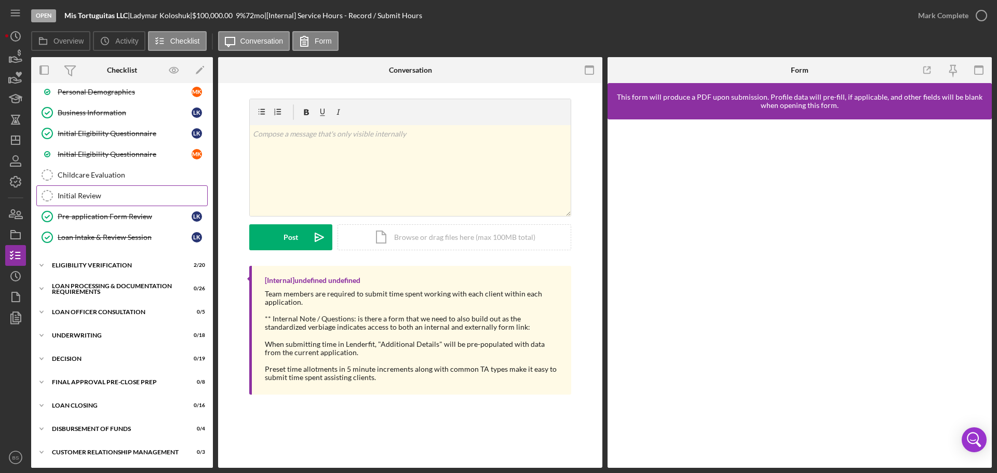
scroll to position [156, 0]
click at [91, 360] on div "Decision" at bounding box center [126, 358] width 148 height 6
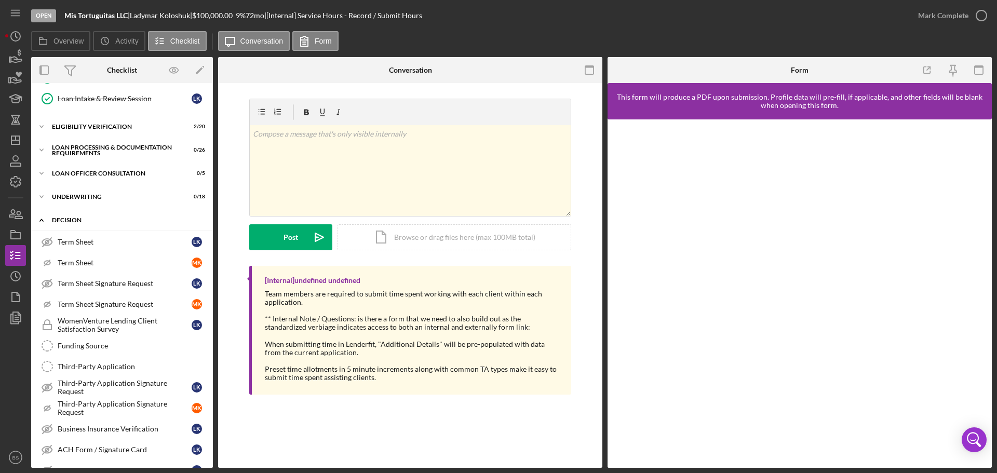
scroll to position [312, 0]
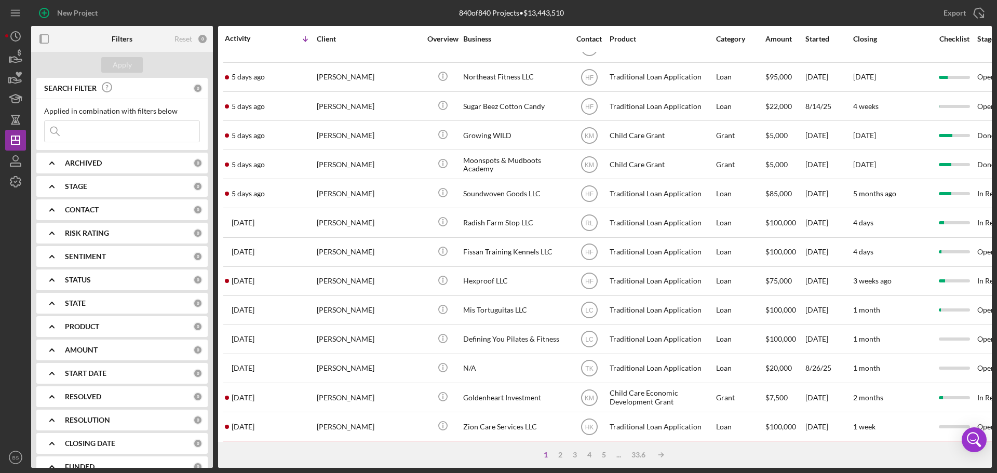
scroll to position [156, 0]
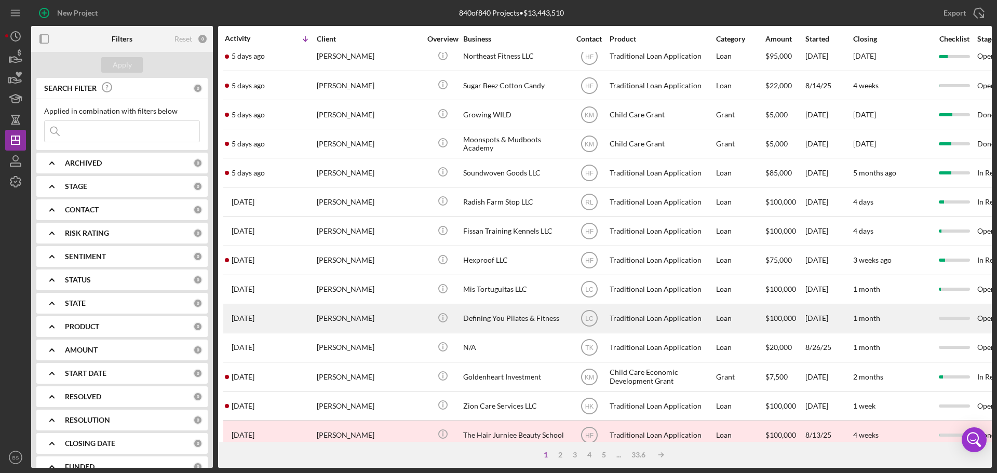
click at [350, 314] on div "[PERSON_NAME]" at bounding box center [369, 319] width 104 height 28
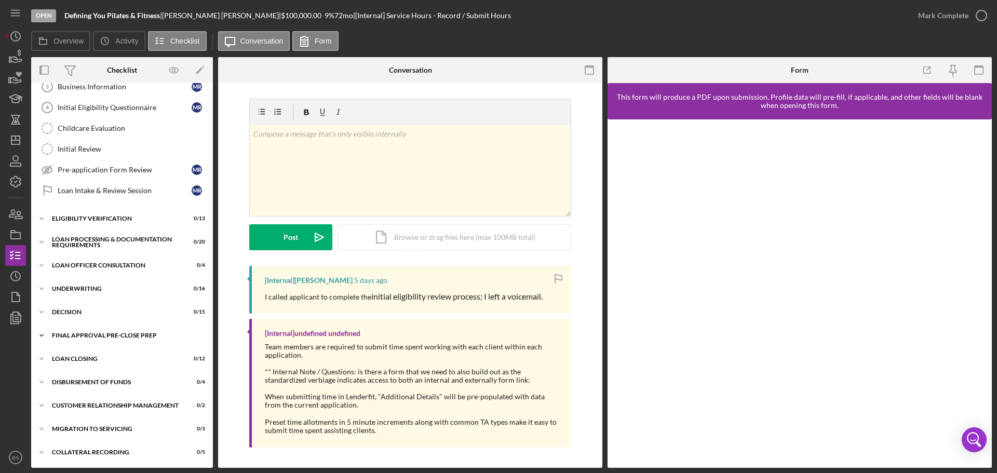
scroll to position [117, 0]
click at [118, 313] on div "Decision" at bounding box center [126, 311] width 148 height 6
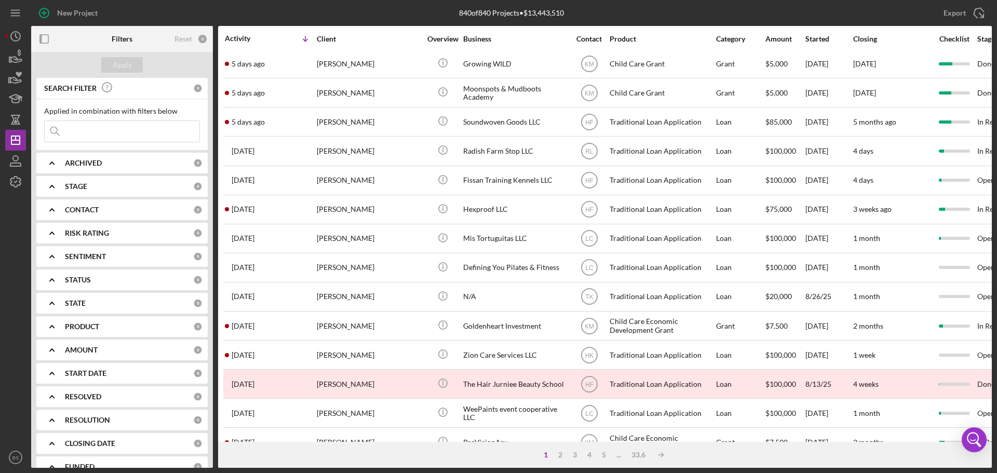
scroll to position [208, 0]
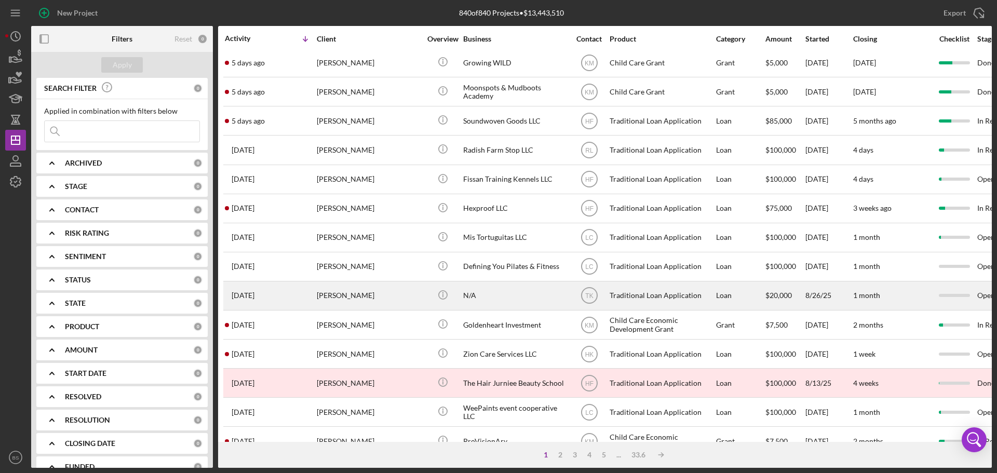
click at [330, 295] on div "[PERSON_NAME]" at bounding box center [369, 296] width 104 height 28
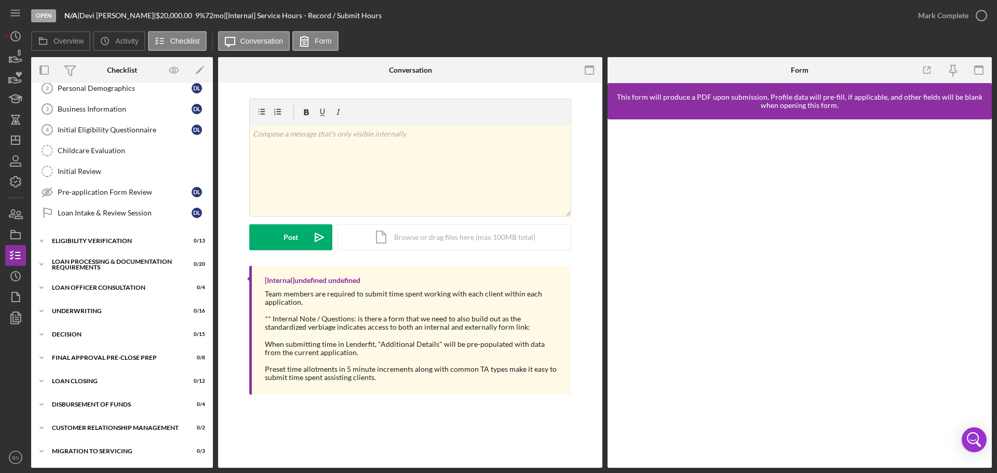
scroll to position [117, 0]
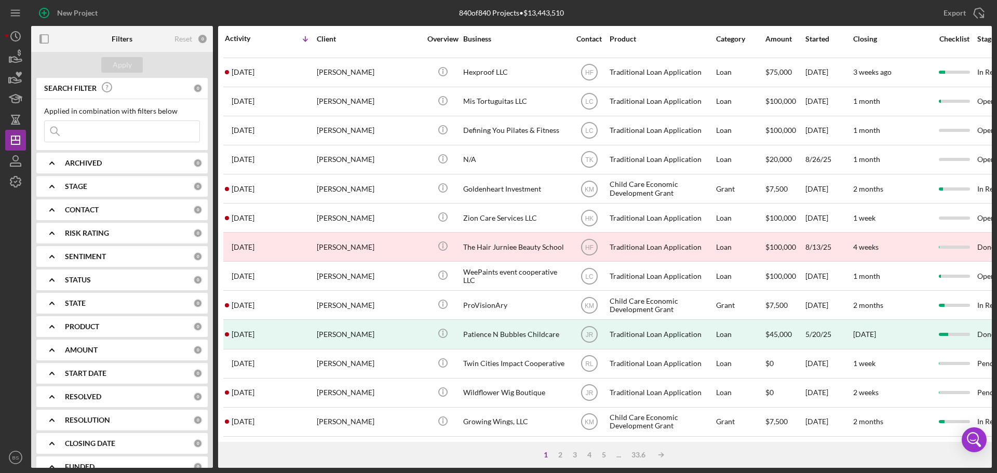
scroll to position [351, 0]
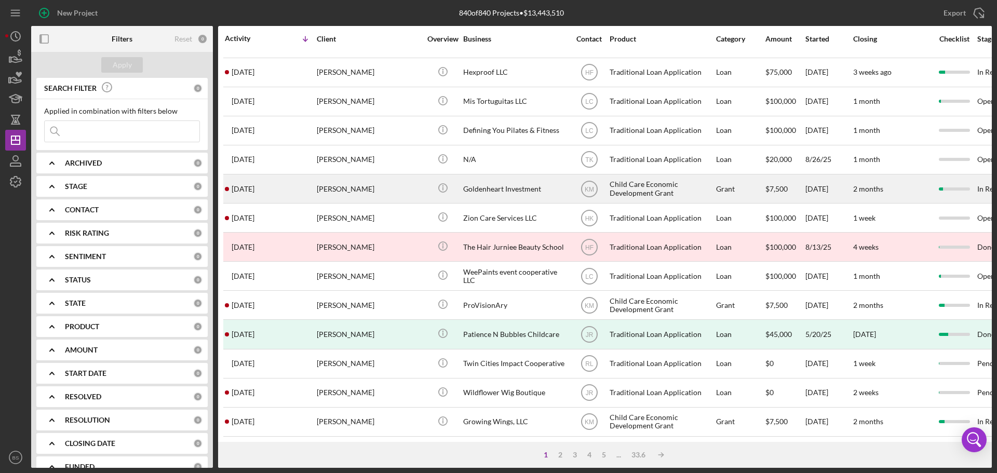
click at [332, 180] on div "[PERSON_NAME]" at bounding box center [369, 189] width 104 height 28
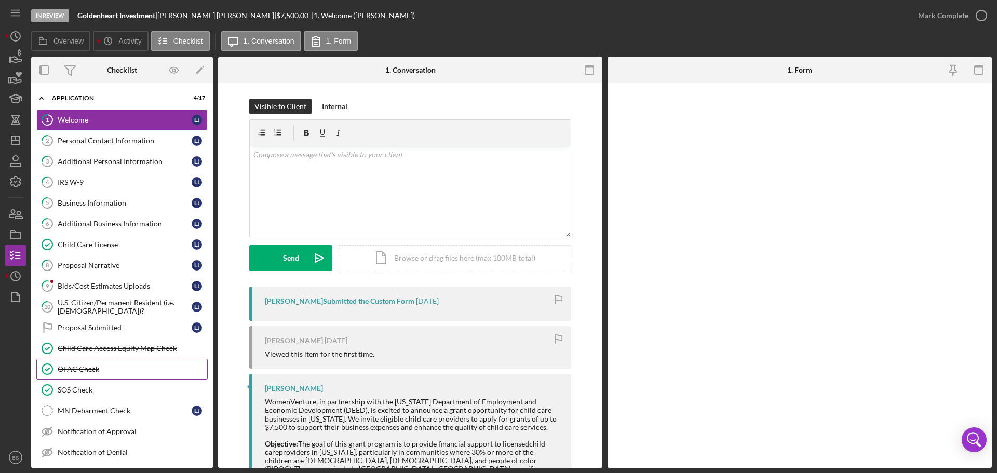
scroll to position [52, 0]
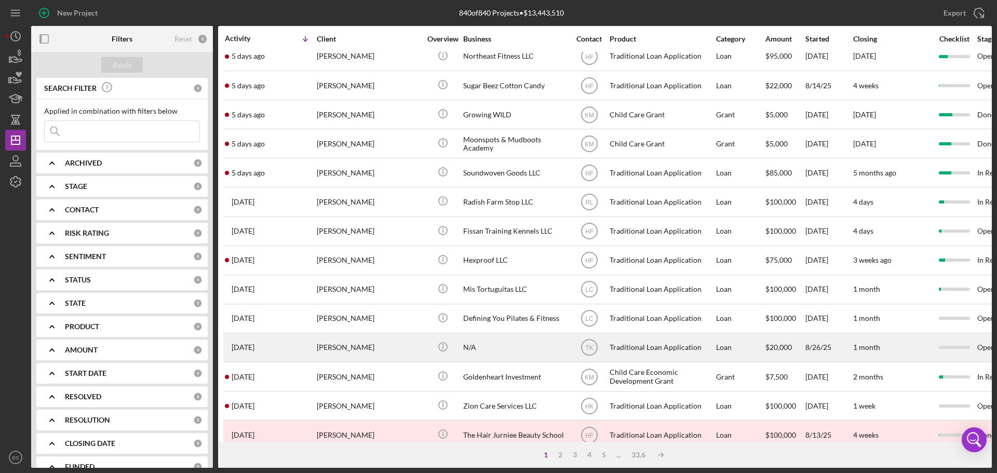
scroll to position [208, 0]
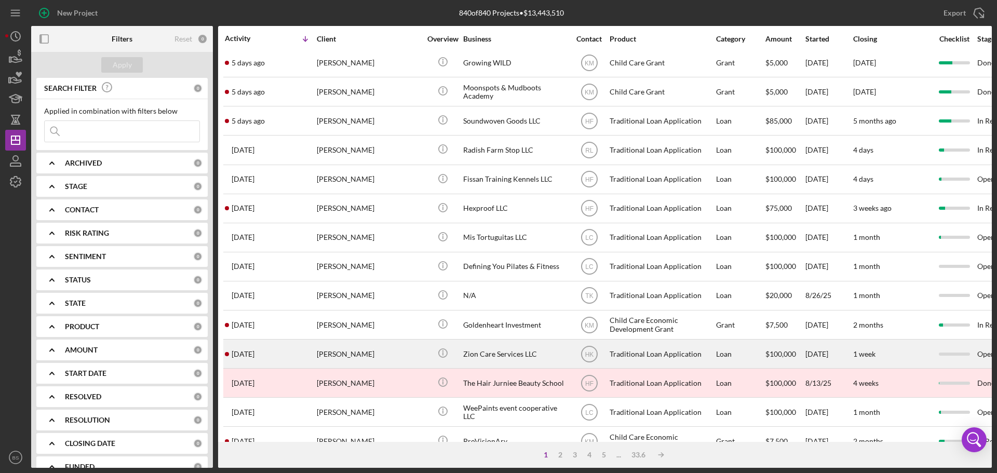
click at [359, 355] on div "[PERSON_NAME]" at bounding box center [369, 354] width 104 height 28
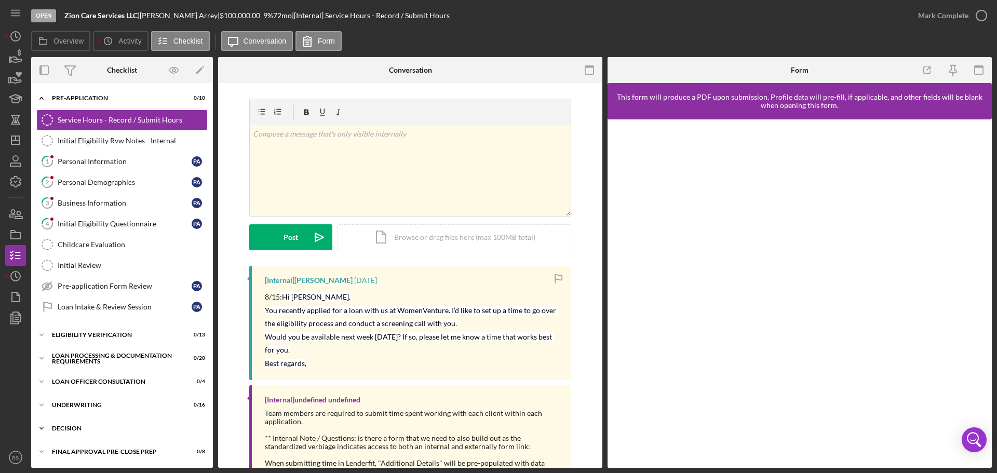
click at [94, 428] on div "Decision" at bounding box center [126, 428] width 148 height 6
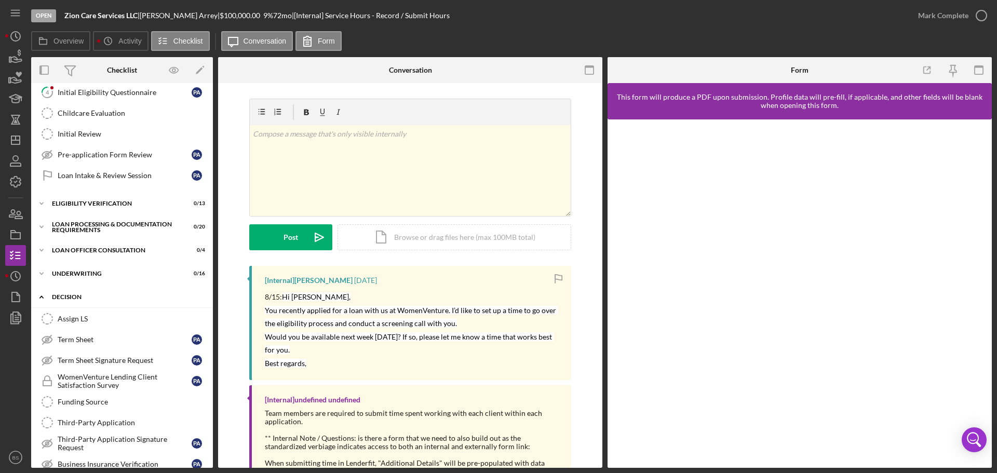
scroll to position [156, 0]
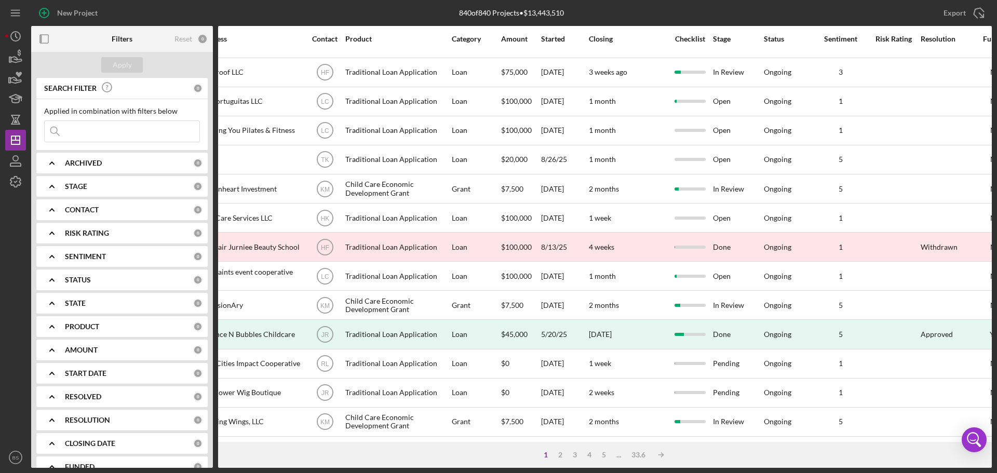
scroll to position [351, 47]
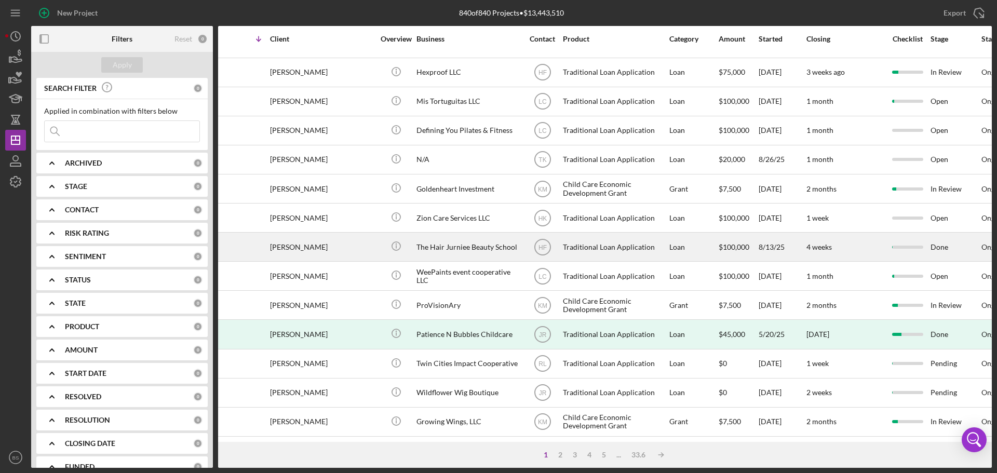
click at [474, 244] on div "The Hair Jurniee Beauty School" at bounding box center [468, 247] width 104 height 28
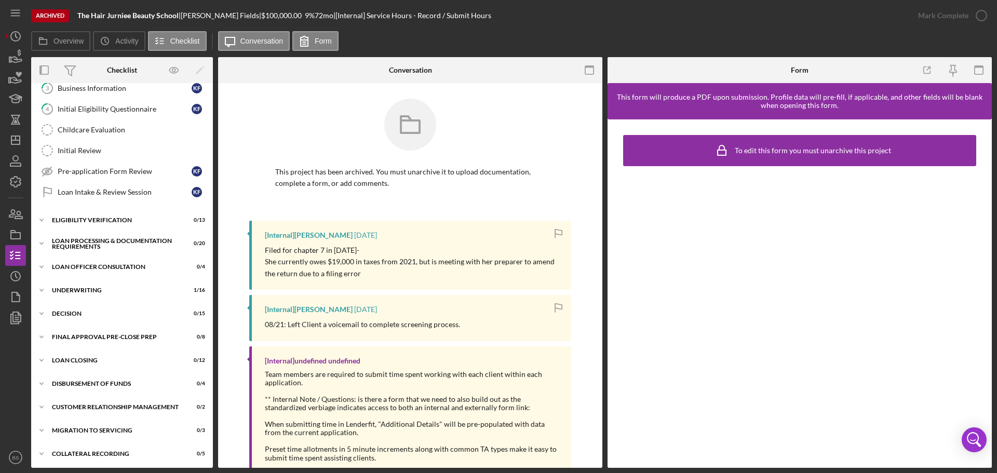
scroll to position [117, 0]
click at [93, 316] on div "Icon/Expander Decision 0 / 15" at bounding box center [122, 311] width 182 height 21
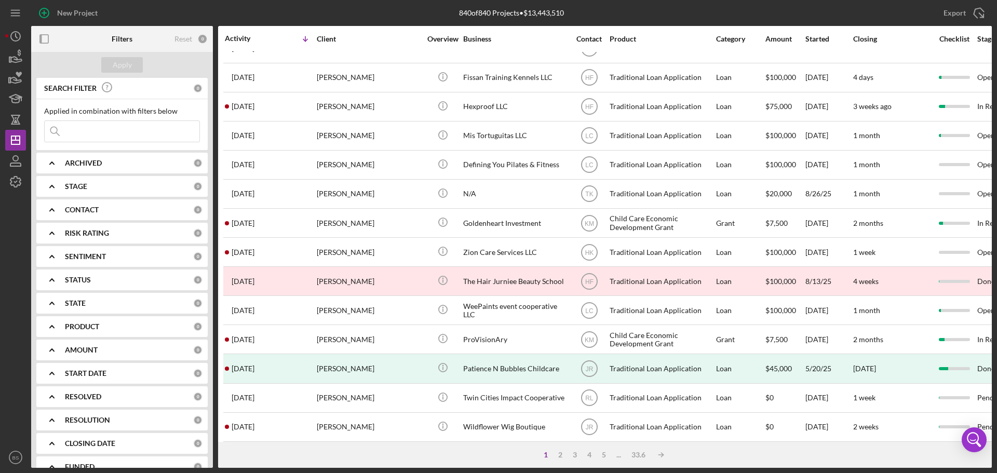
scroll to position [351, 0]
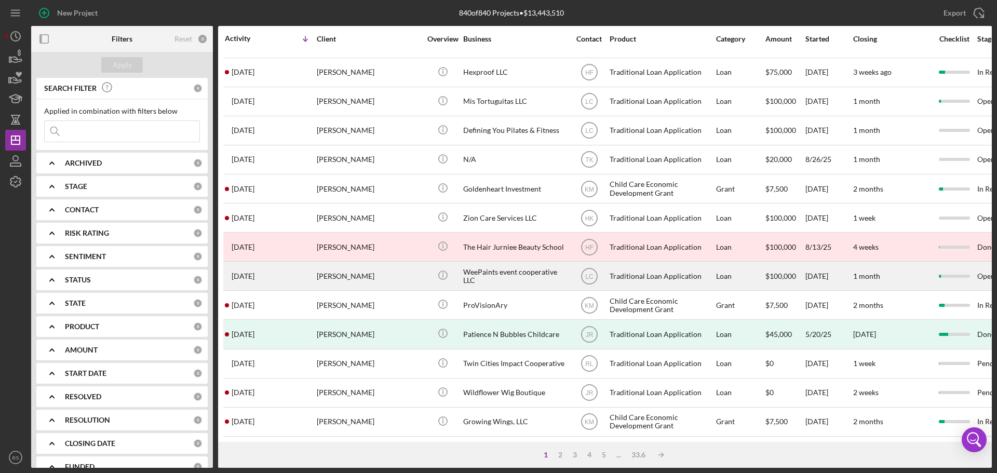
click at [346, 273] on div "[PERSON_NAME]" at bounding box center [369, 276] width 104 height 28
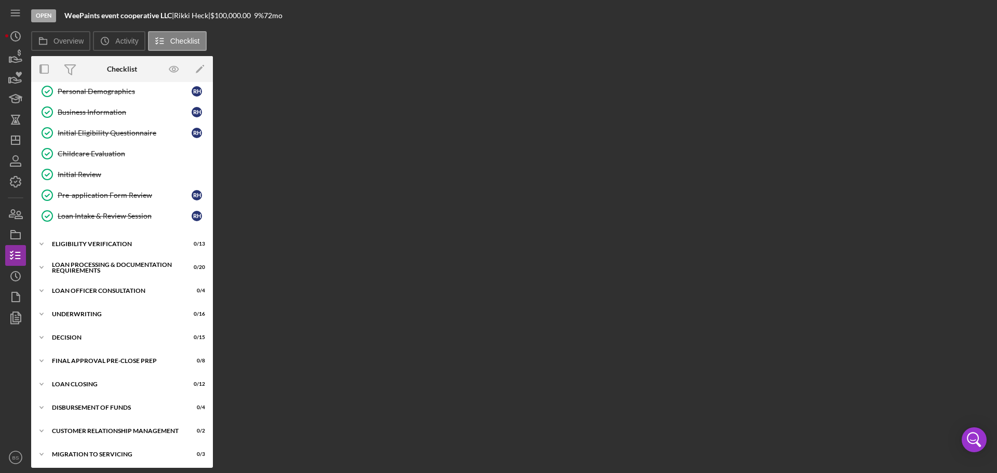
scroll to position [104, 0]
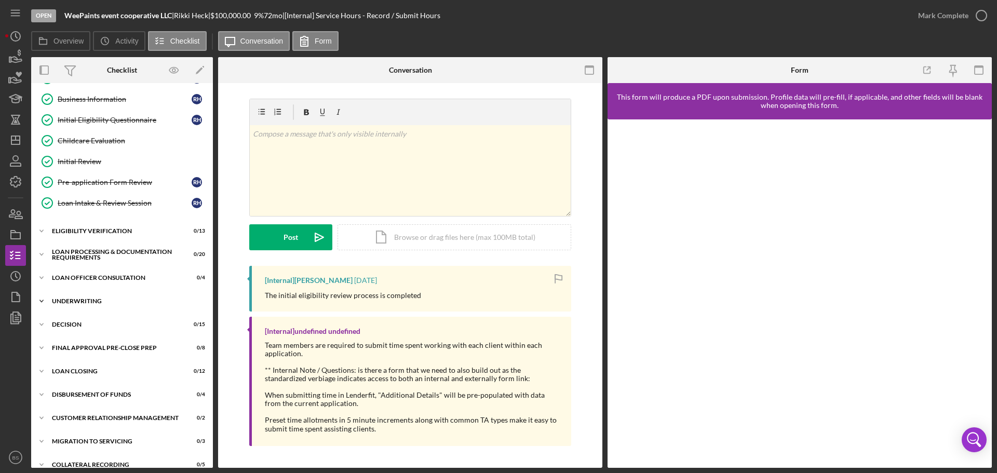
click at [129, 297] on div "Icon/Expander Underwriting 0 / 16" at bounding box center [122, 301] width 182 height 21
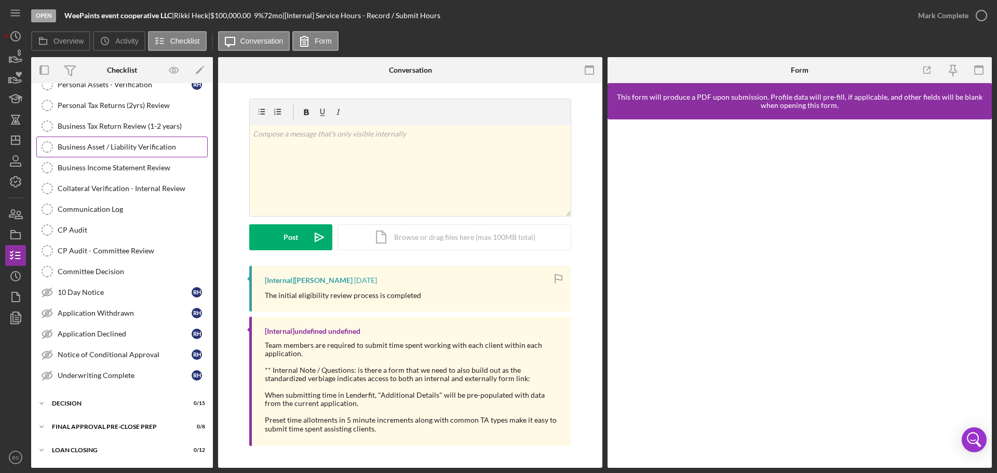
scroll to position [363, 0]
click at [123, 401] on div "Decision" at bounding box center [126, 403] width 148 height 6
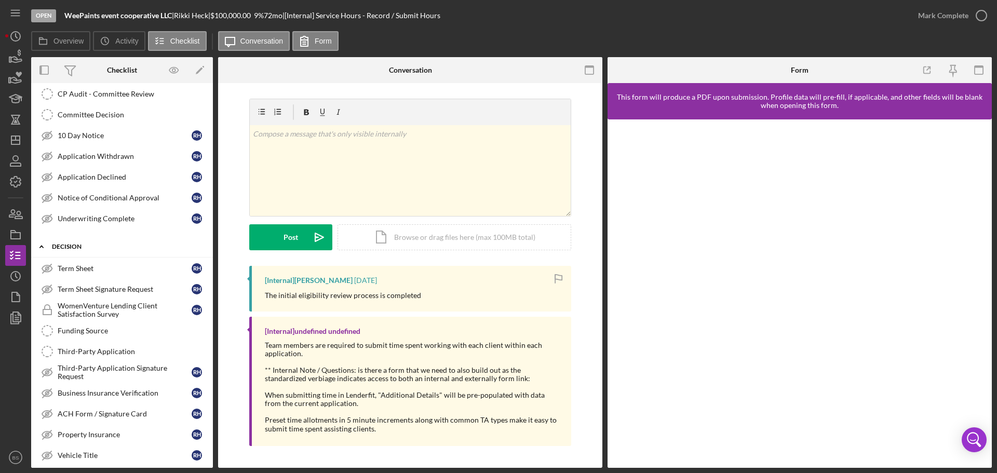
scroll to position [571, 0]
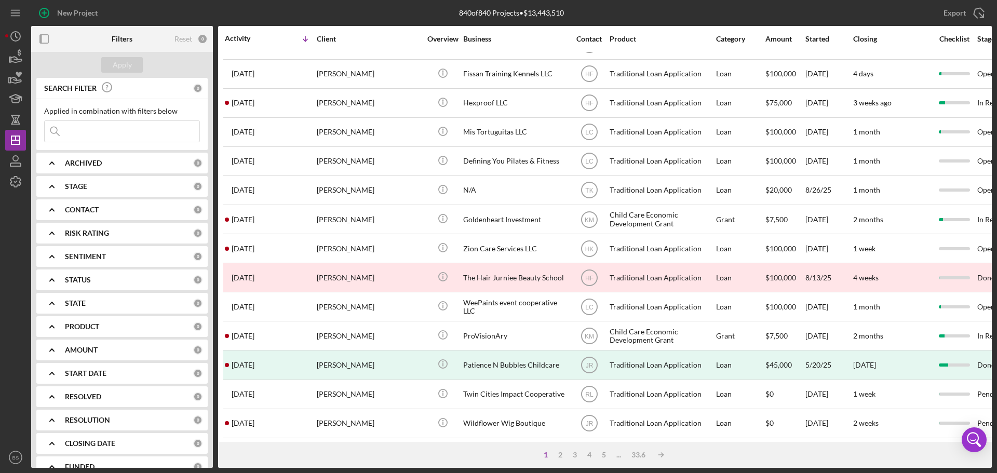
scroll to position [351, 0]
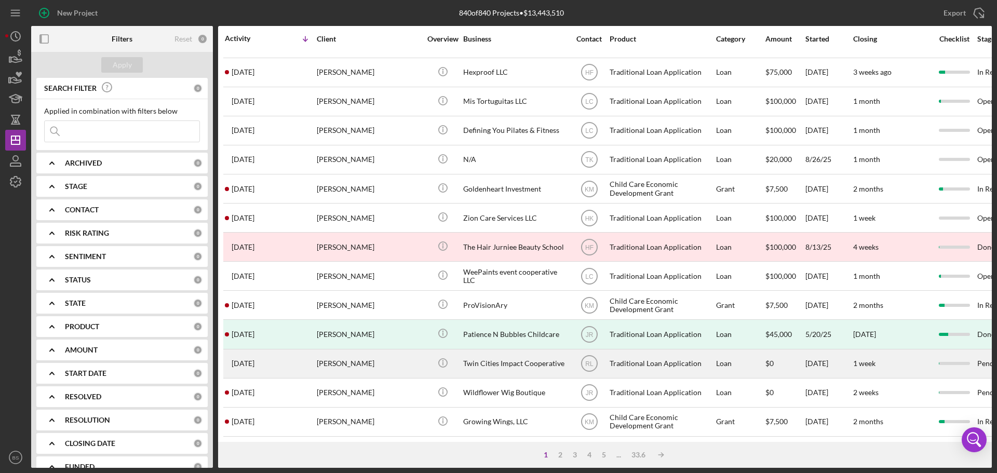
click at [341, 353] on div "[PERSON_NAME]" at bounding box center [369, 364] width 104 height 28
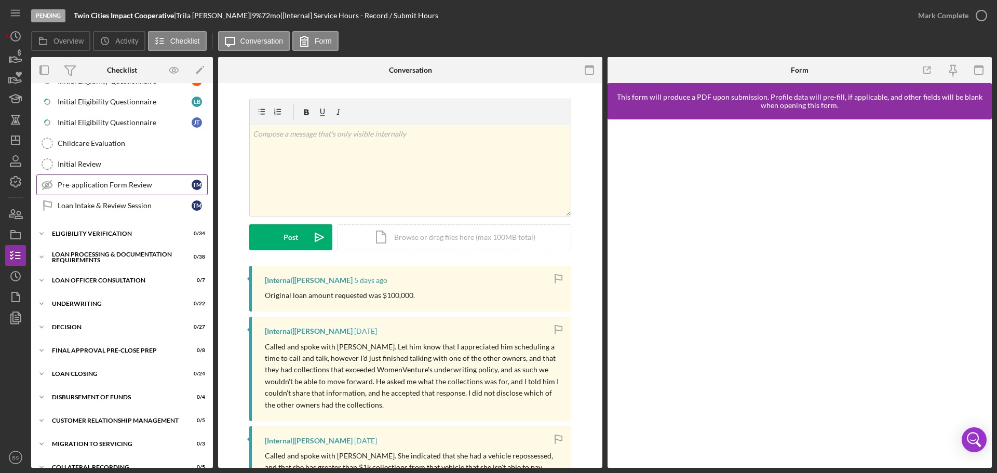
scroll to position [327, 0]
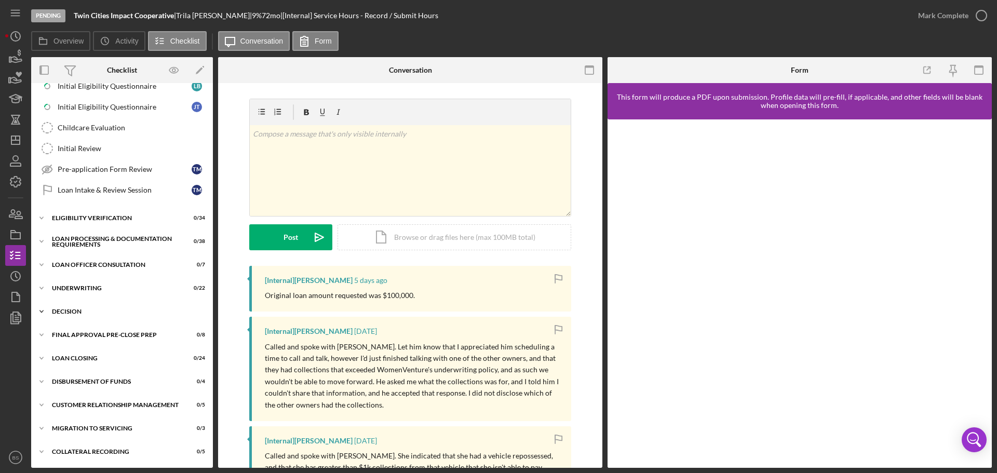
click at [161, 307] on div "Icon/Expander Decision 0 / 27" at bounding box center [122, 311] width 182 height 21
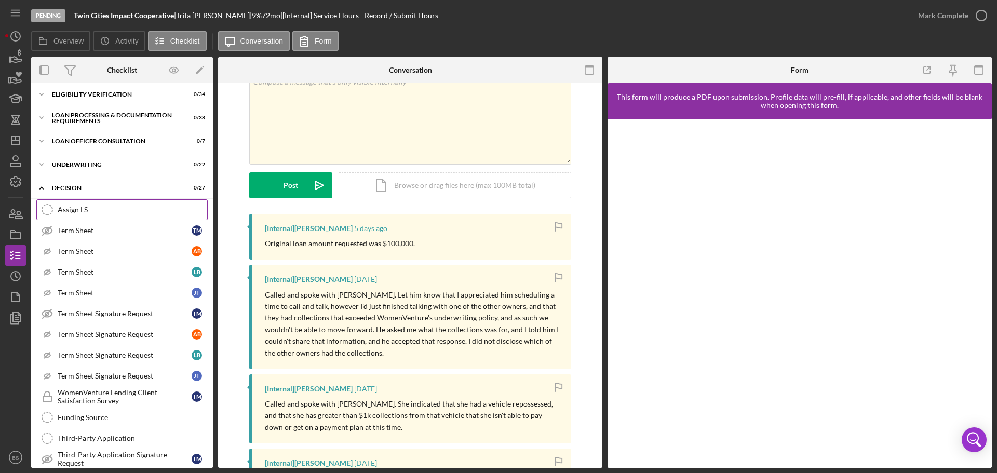
scroll to position [482, 0]
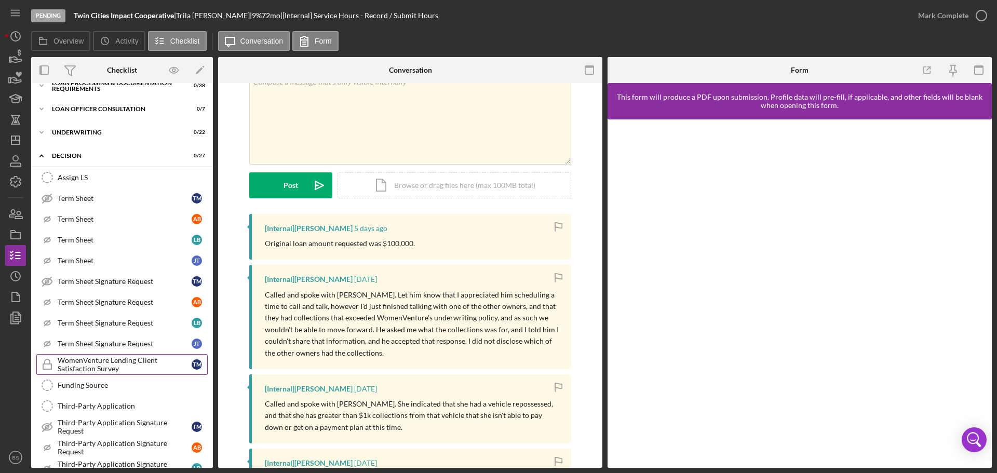
click at [104, 358] on div "WomenVenture Lending Client Satisfaction Survey" at bounding box center [125, 364] width 134 height 17
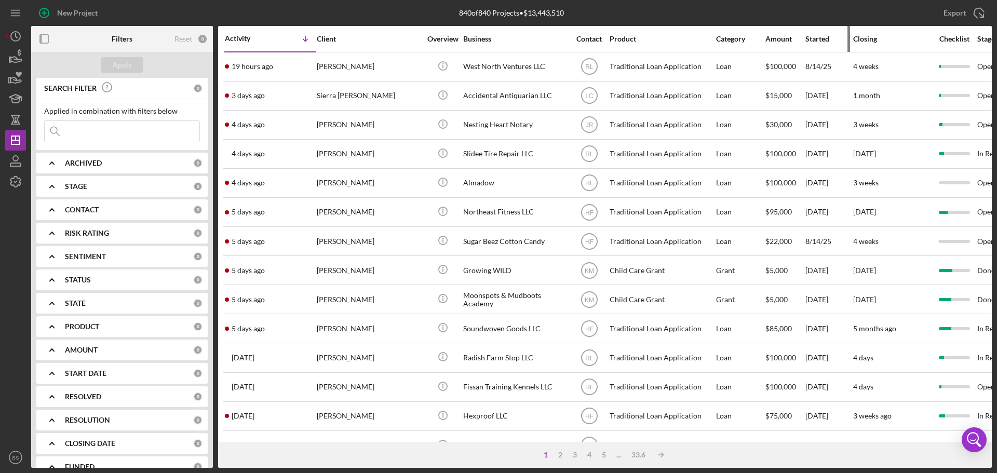
click at [828, 35] on div "Started" at bounding box center [828, 39] width 47 height 8
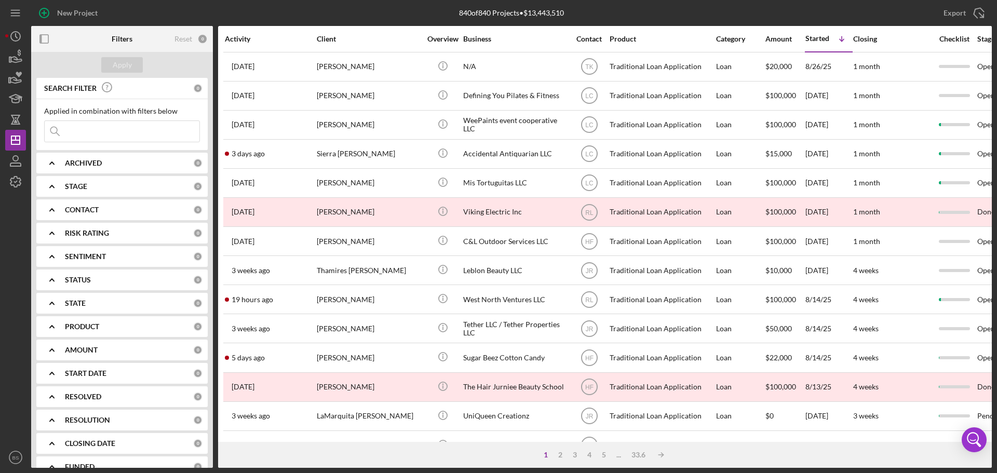
click at [246, 37] on div "Activity" at bounding box center [270, 39] width 91 height 8
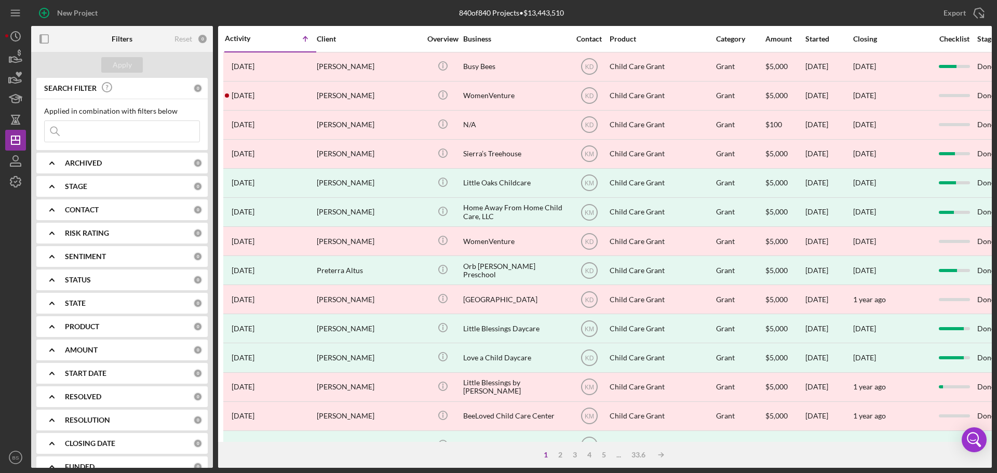
click at [246, 37] on div "Activity" at bounding box center [248, 38] width 46 height 8
